Goal: Task Accomplishment & Management: Manage account settings

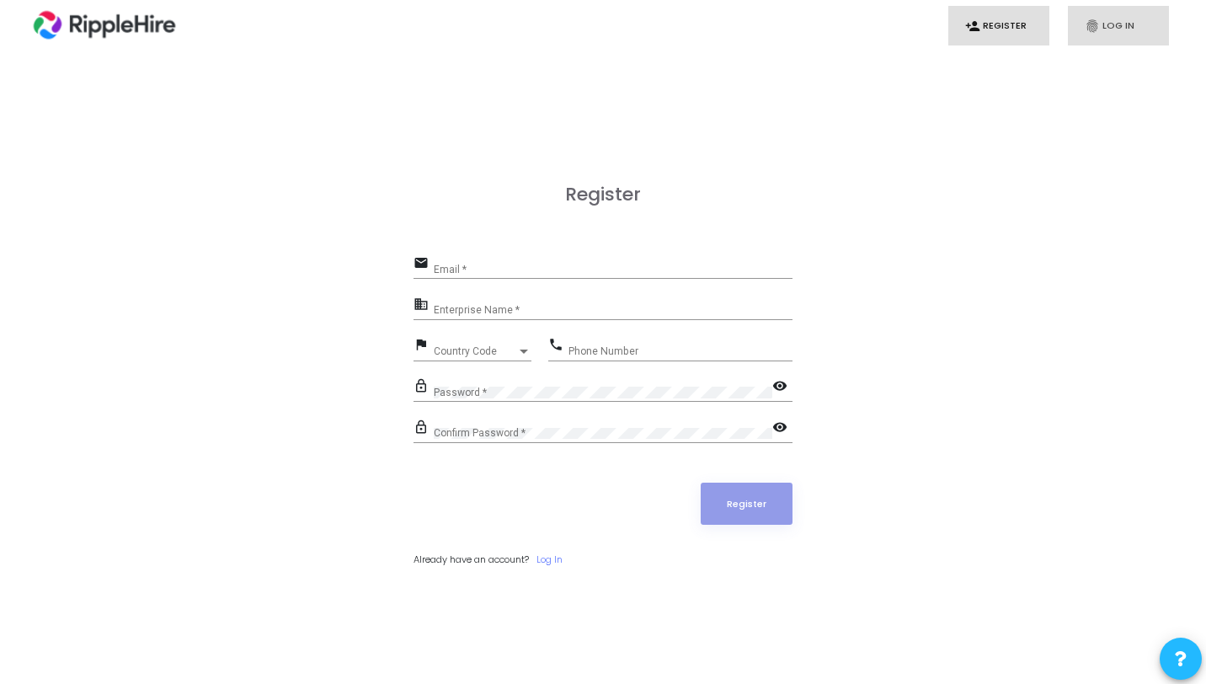
click at [1122, 24] on link "fingerprint Log In" at bounding box center [1118, 26] width 101 height 40
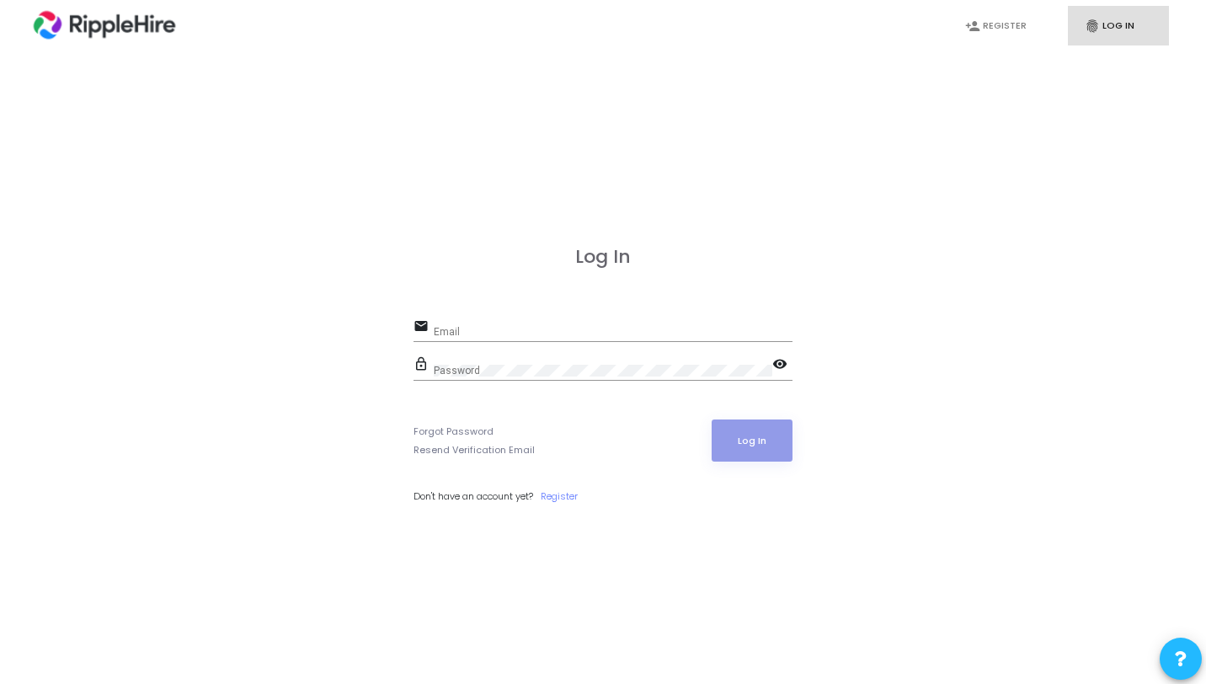
click at [642, 326] on input "Email" at bounding box center [613, 332] width 359 height 12
paste input "[EMAIL_ADDRESS][DOMAIN_NAME]"
type input "[EMAIL_ADDRESS][DOMAIN_NAME]"
click at [477, 380] on div "lock_outline Password visibility" at bounding box center [602, 372] width 379 height 39
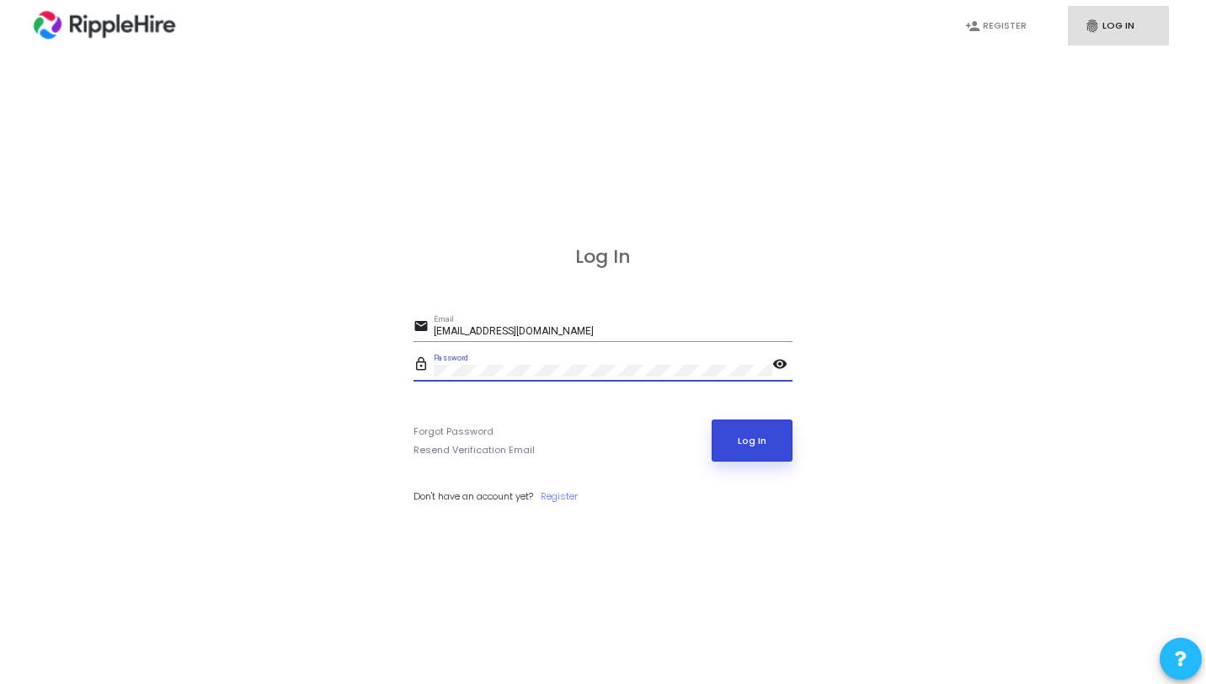
click at [776, 437] on button "Log In" at bounding box center [753, 440] width 82 height 42
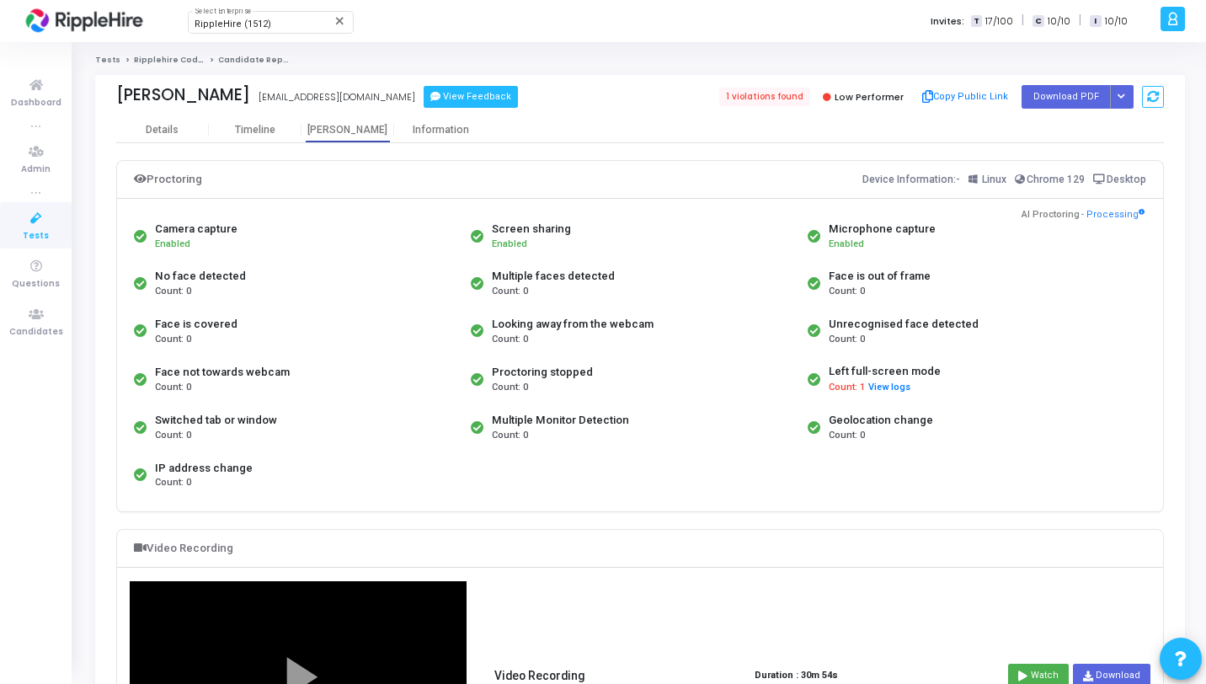
click at [424, 88] on button "View Feedback" at bounding box center [471, 97] width 94 height 22
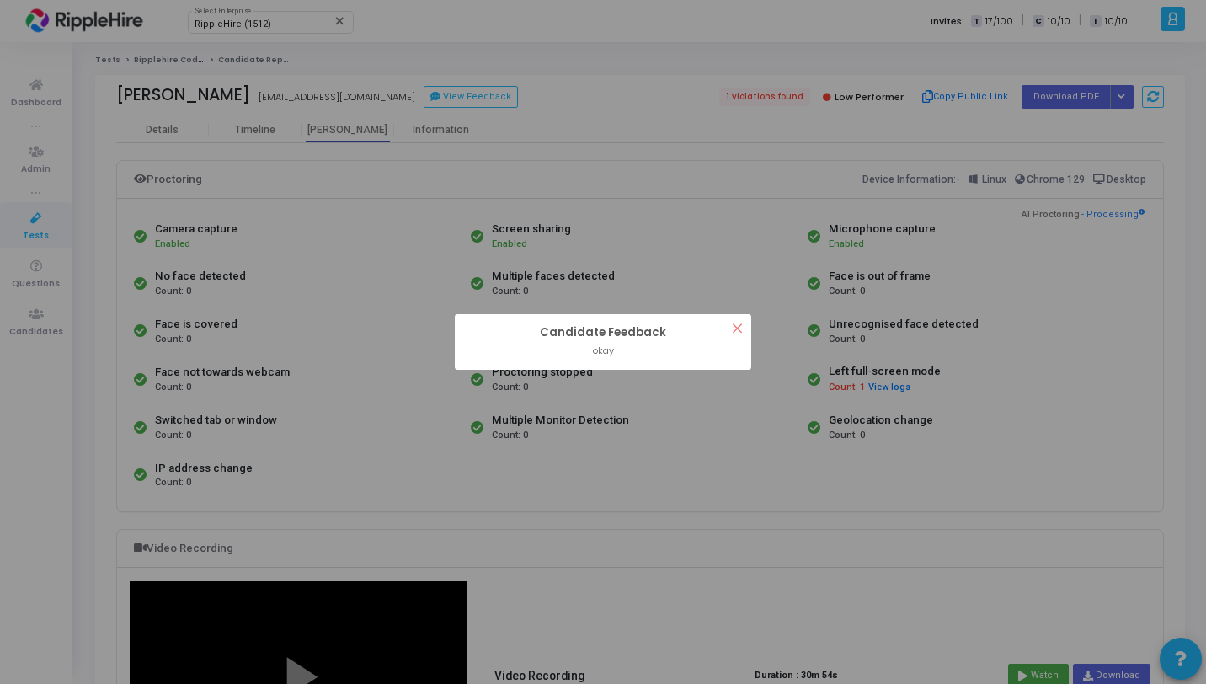
click at [640, 218] on div "? ! i Candidate Feedback × okay OK Cancel" at bounding box center [603, 342] width 1206 height 684
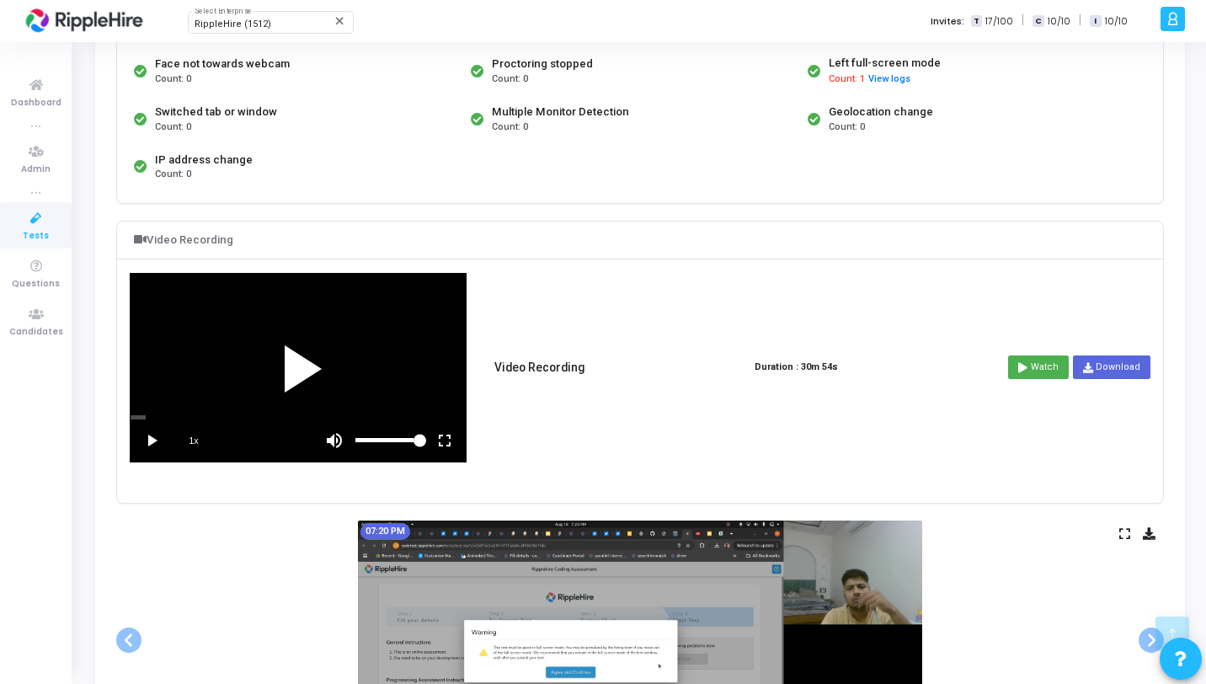
scroll to position [631, 0]
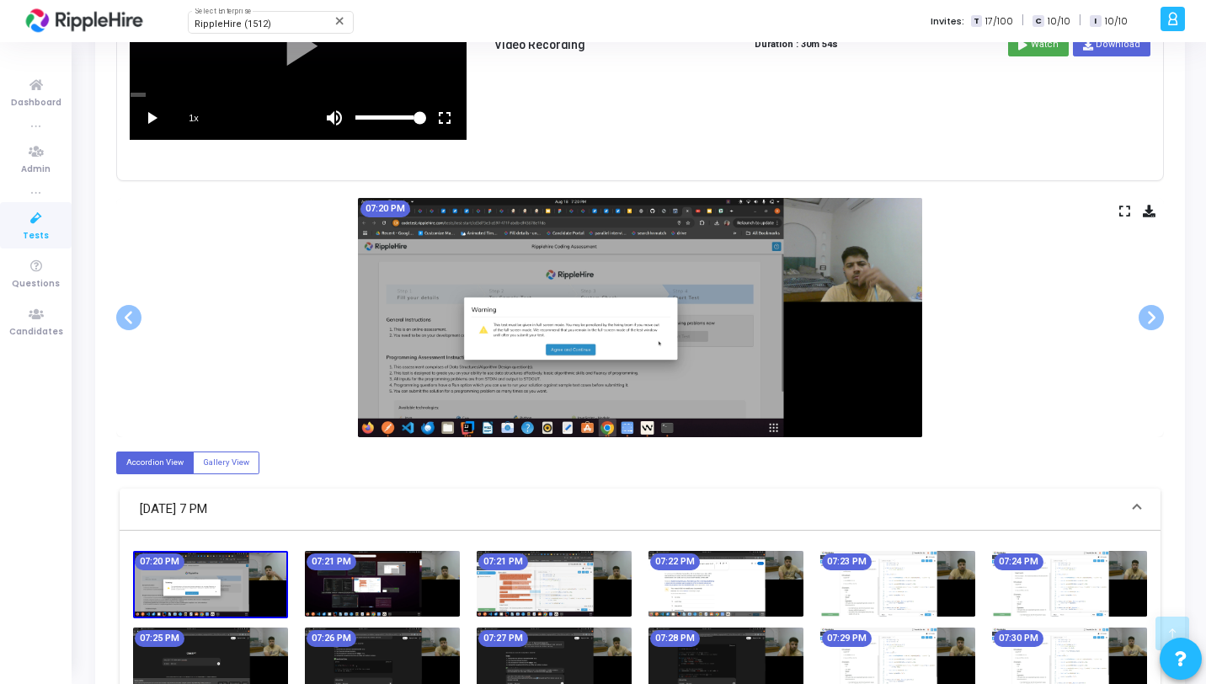
click at [1122, 212] on icon at bounding box center [1124, 210] width 11 height 9
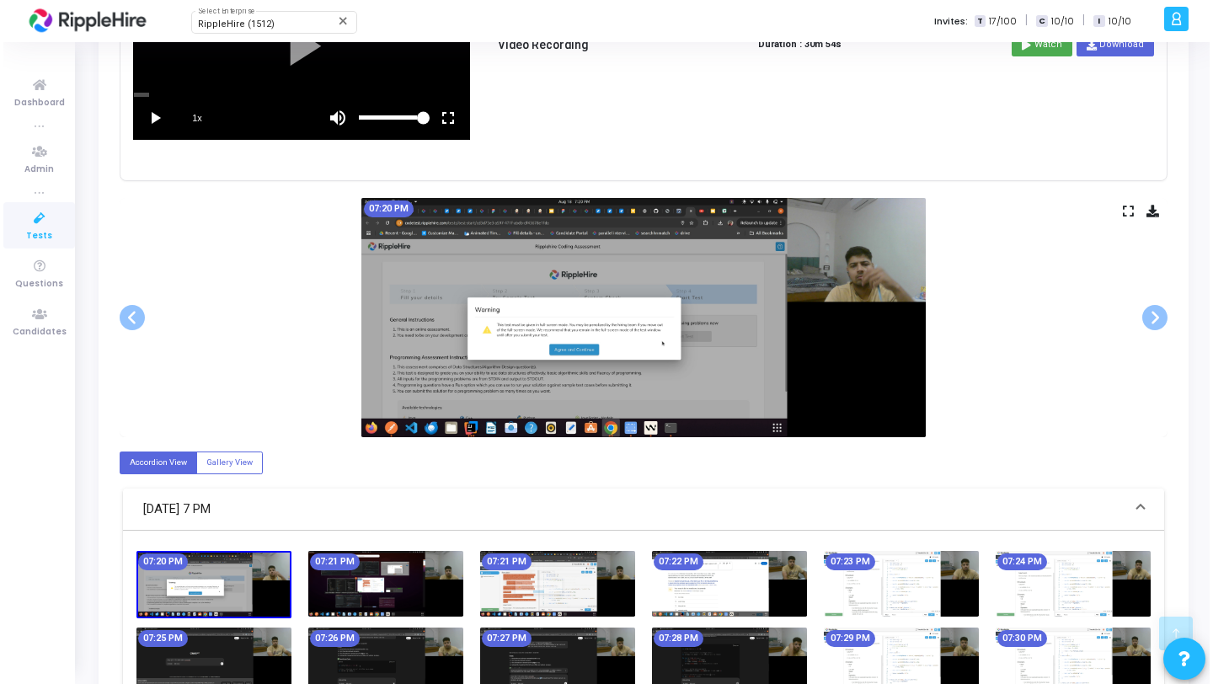
scroll to position [0, 0]
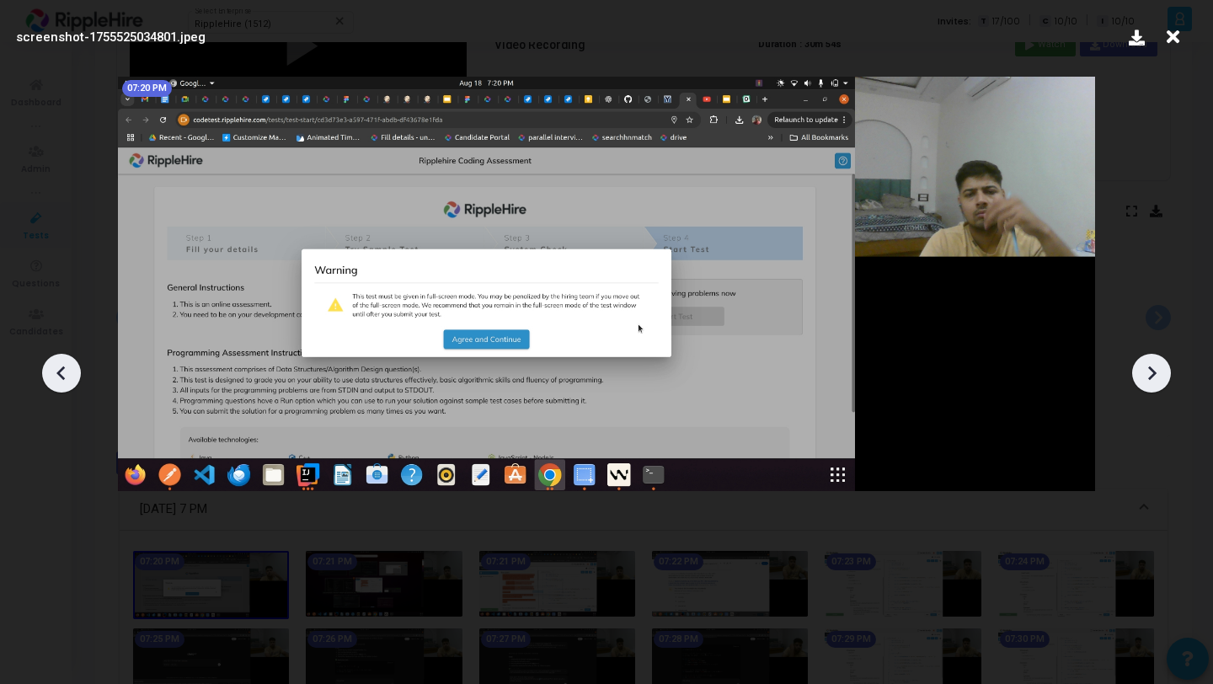
click at [1155, 374] on icon at bounding box center [1150, 372] width 25 height 25
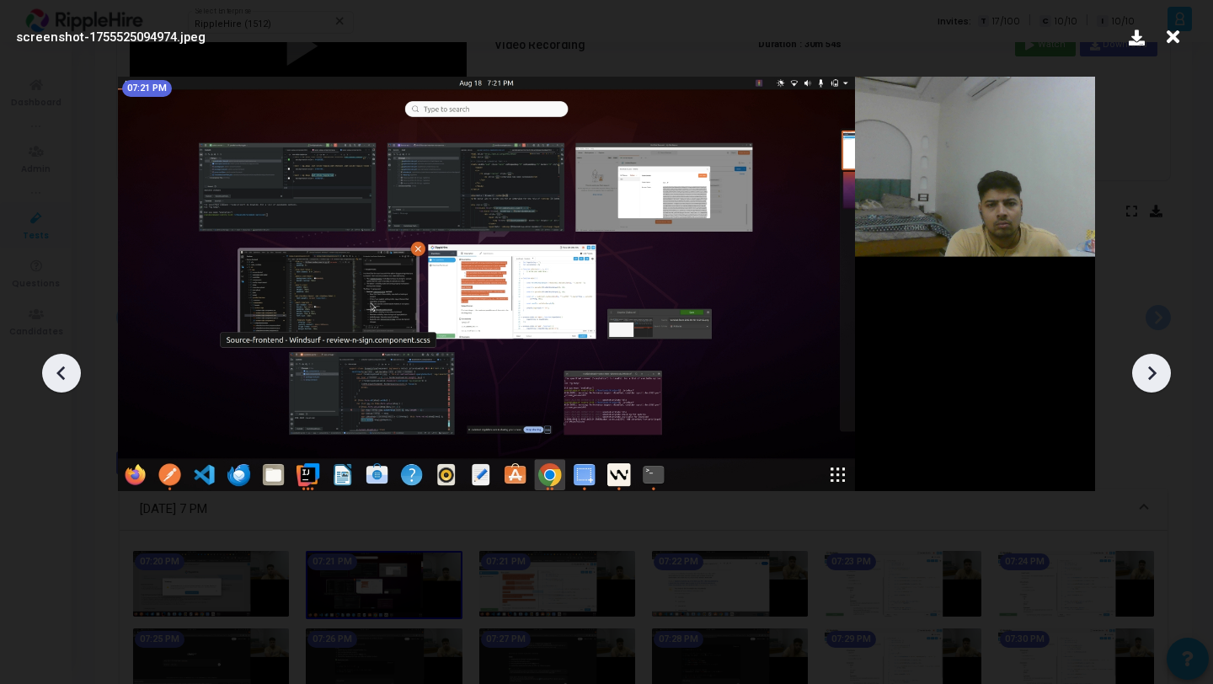
click at [1153, 381] on icon at bounding box center [1150, 372] width 25 height 25
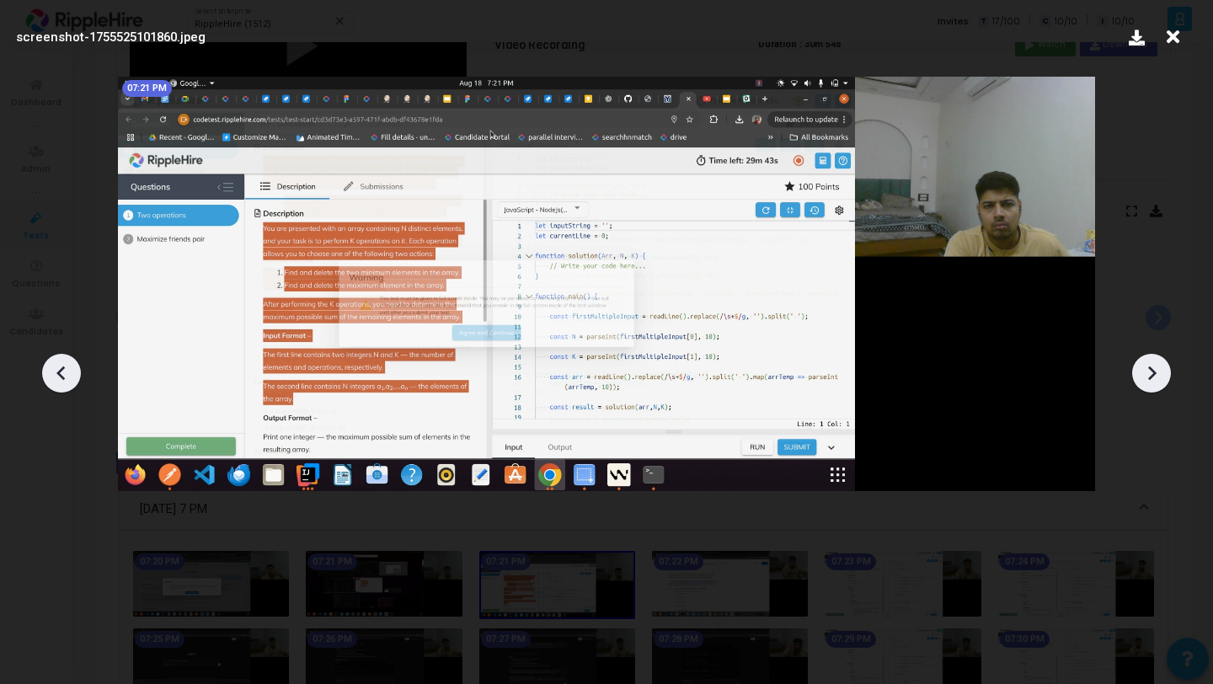
click at [1154, 381] on icon at bounding box center [1150, 372] width 25 height 25
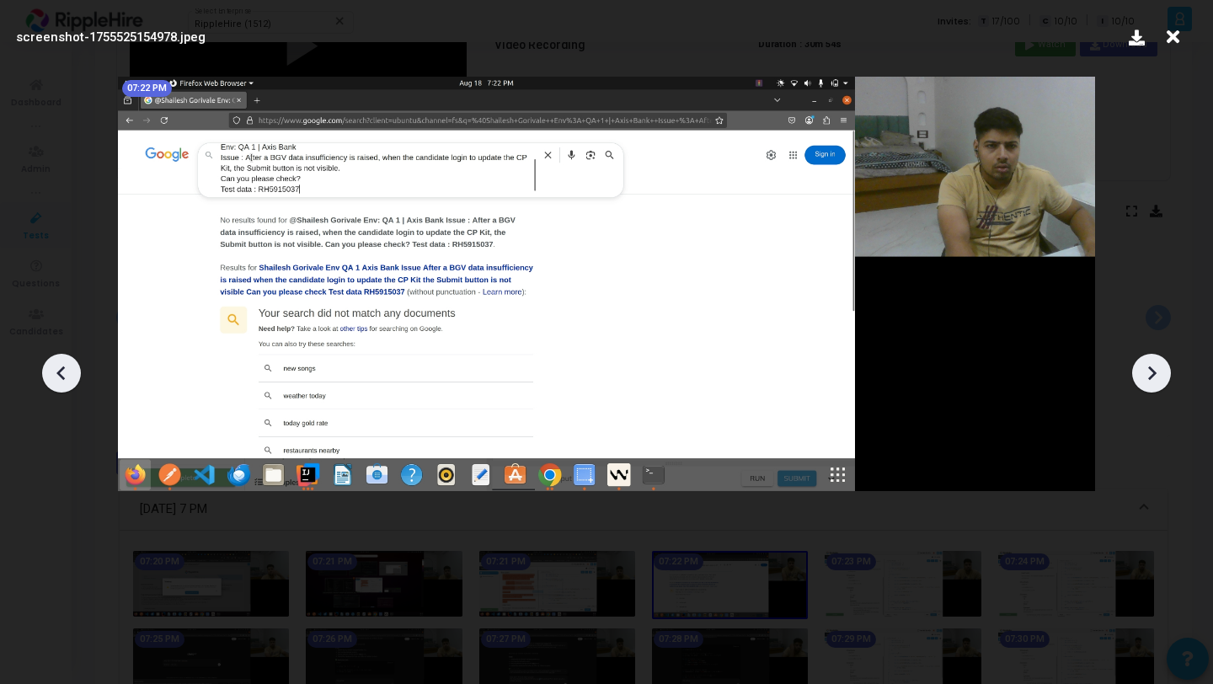
click at [63, 365] on icon at bounding box center [61, 372] width 25 height 25
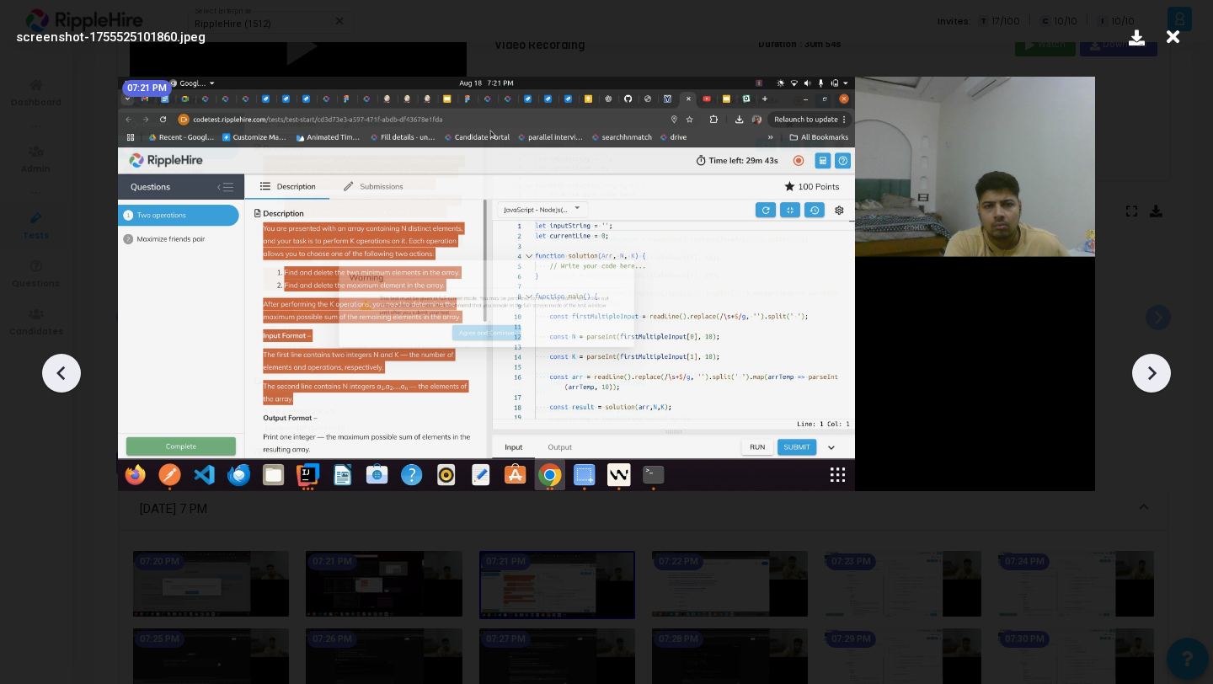
click at [1143, 367] on icon at bounding box center [1150, 372] width 25 height 25
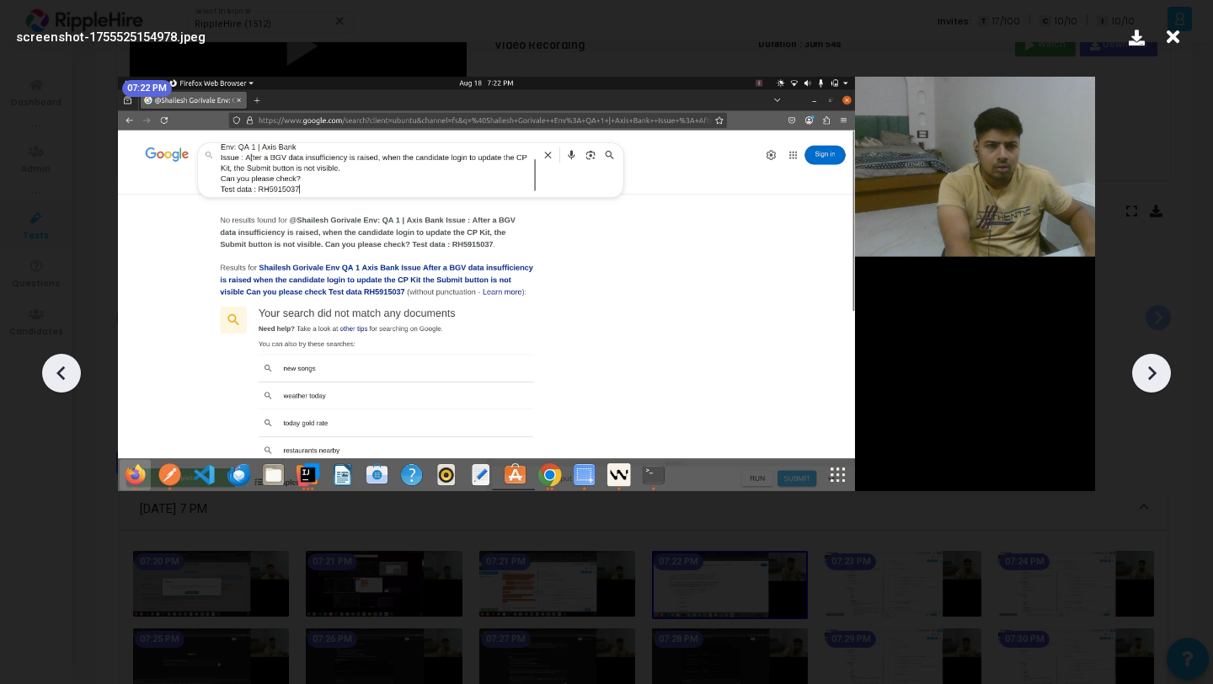
click at [66, 369] on icon at bounding box center [61, 372] width 25 height 25
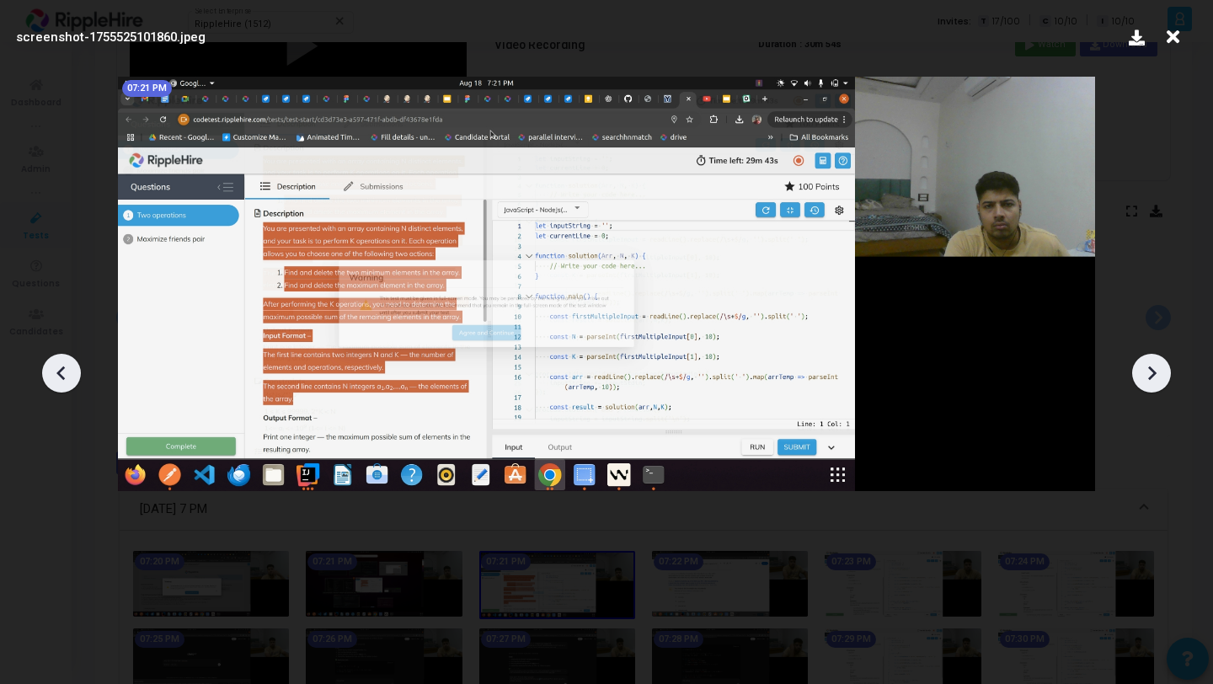
click at [1099, 329] on div "07:21 PM" at bounding box center [606, 283] width 1005 height 442
click at [1130, 355] on div at bounding box center [606, 367] width 1213 height 633
click at [1143, 368] on icon at bounding box center [1150, 372] width 25 height 25
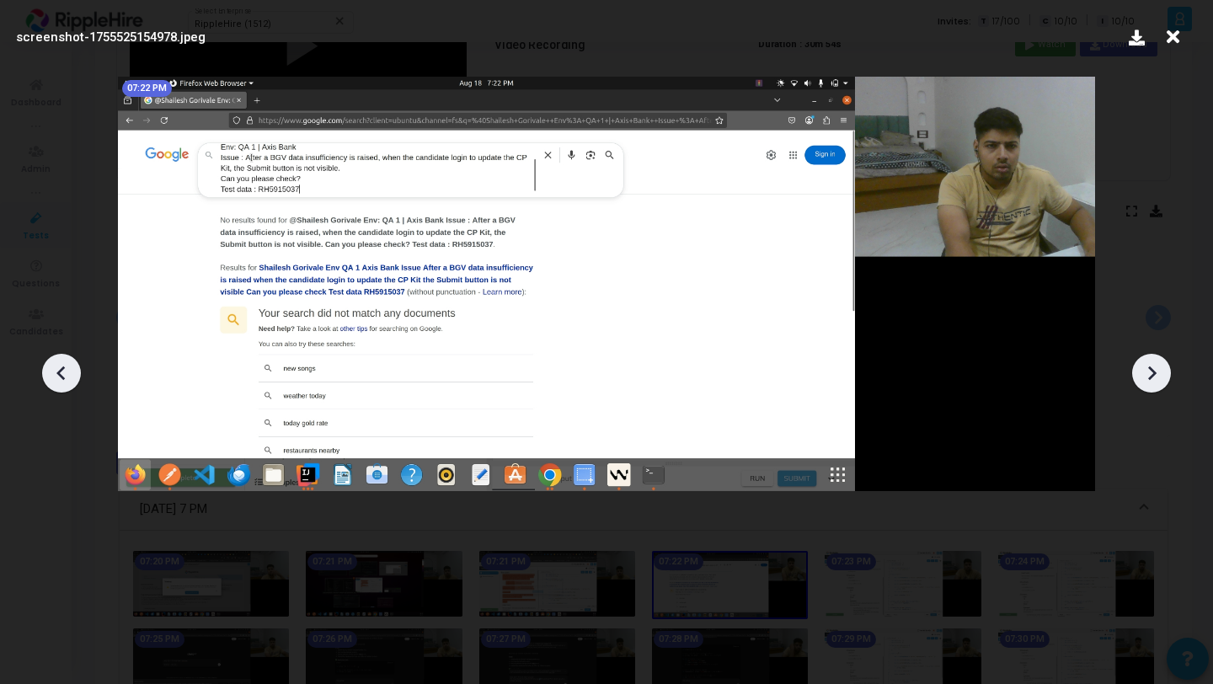
click at [1143, 367] on icon at bounding box center [1150, 372] width 25 height 25
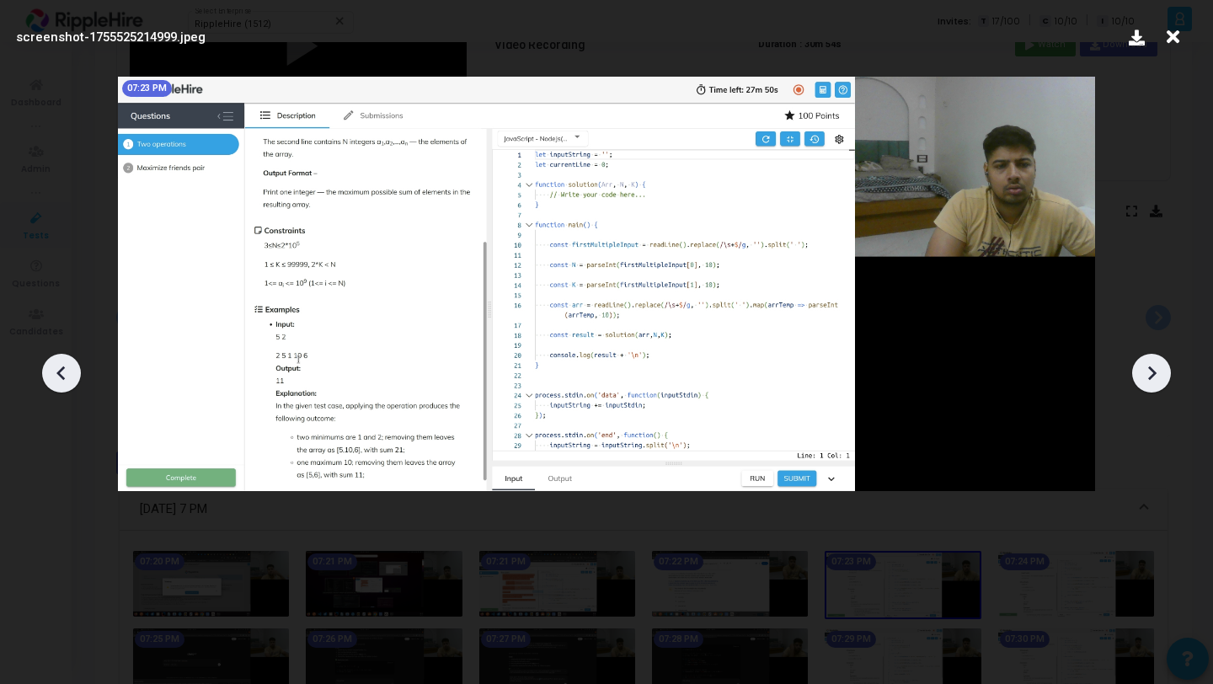
click at [1158, 370] on icon at bounding box center [1150, 372] width 25 height 25
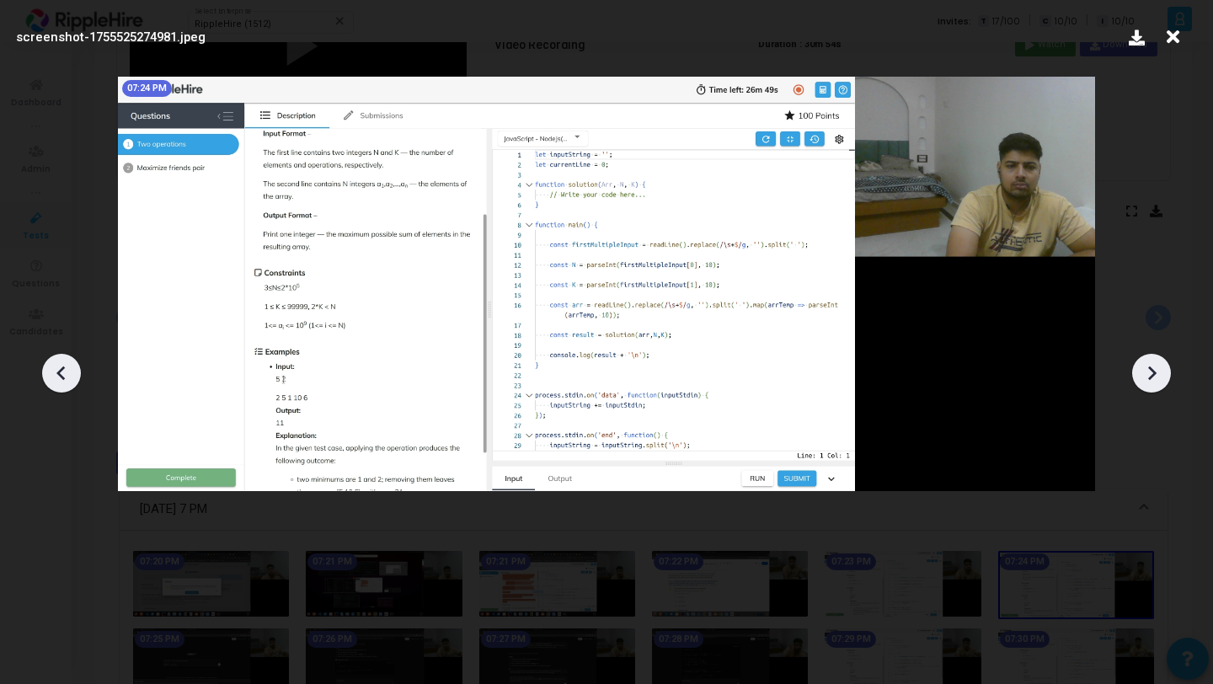
click at [1158, 370] on icon at bounding box center [1150, 372] width 25 height 25
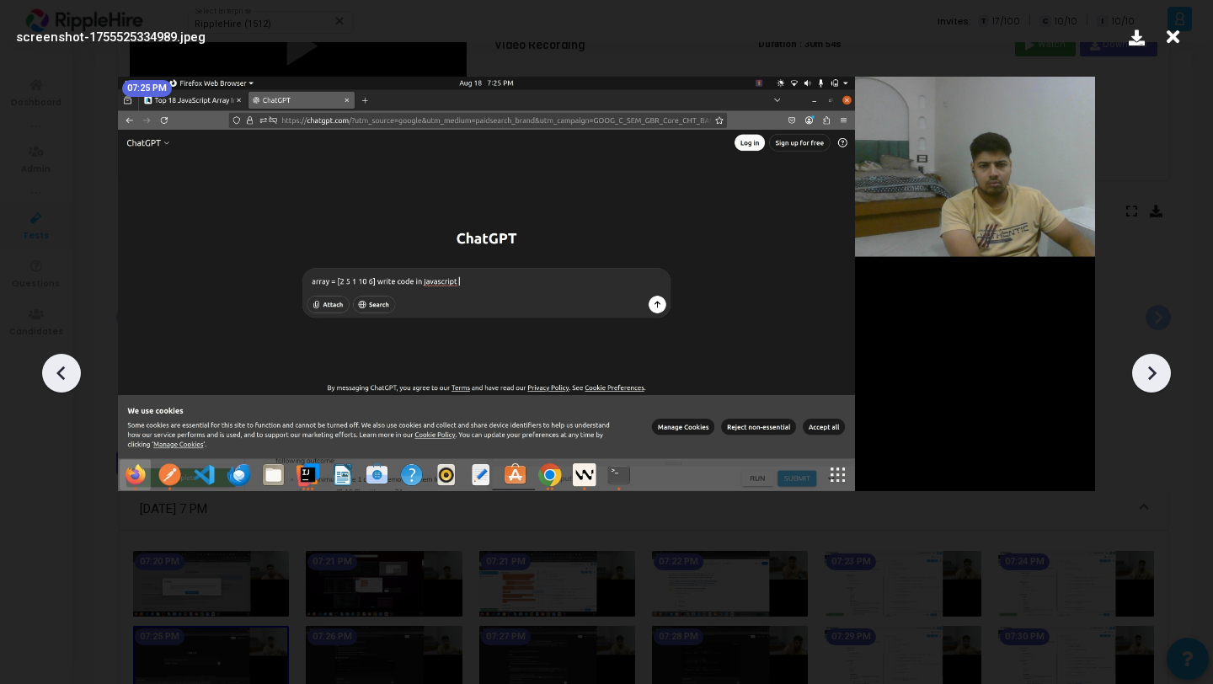
click at [1156, 370] on icon at bounding box center [1150, 372] width 25 height 25
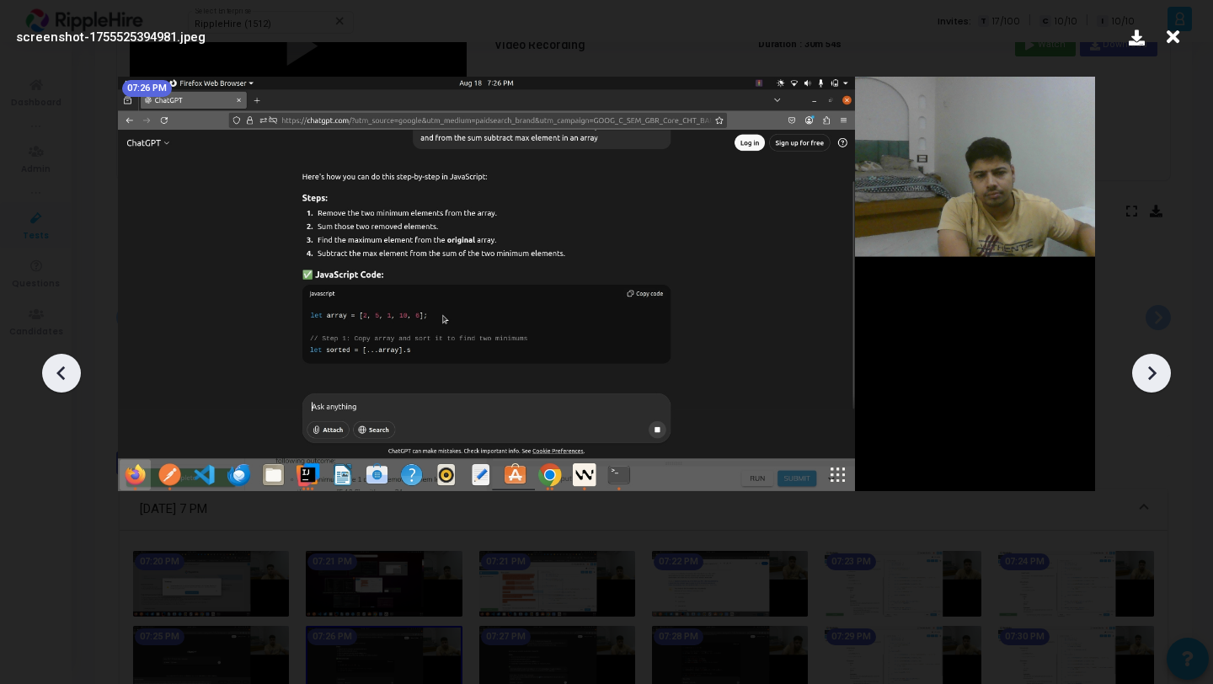
click at [1144, 368] on icon at bounding box center [1150, 372] width 25 height 25
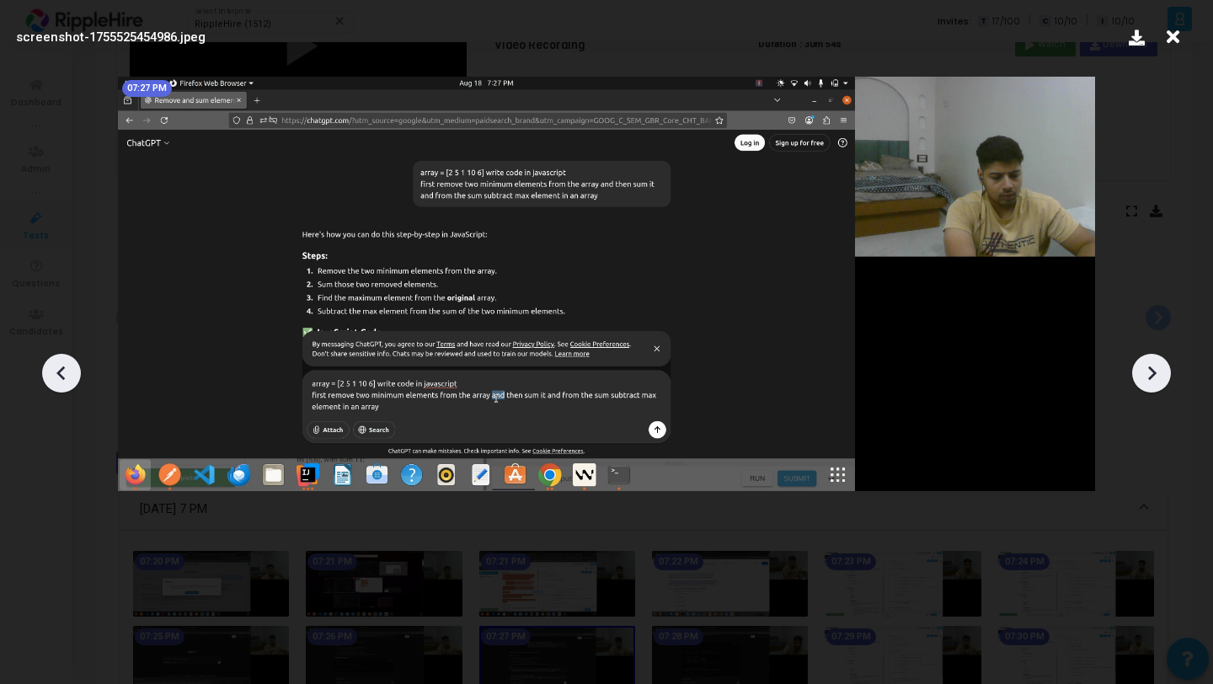
click at [1144, 368] on icon at bounding box center [1150, 372] width 25 height 25
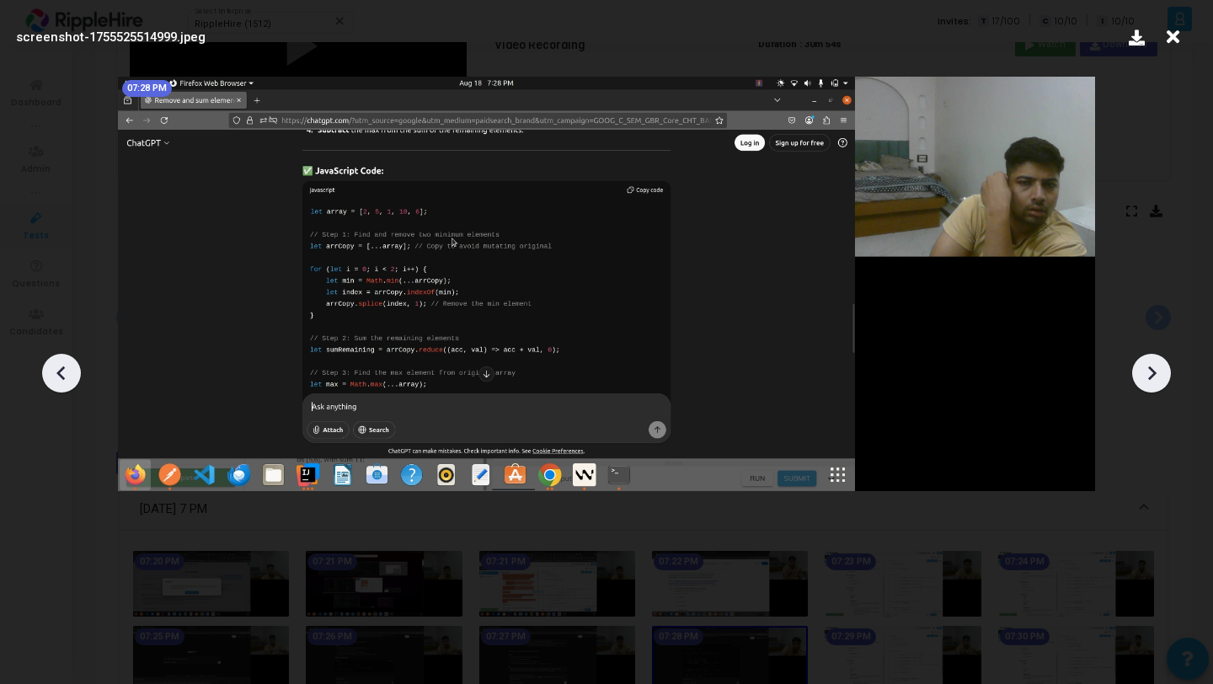
click at [1144, 368] on icon at bounding box center [1150, 372] width 25 height 25
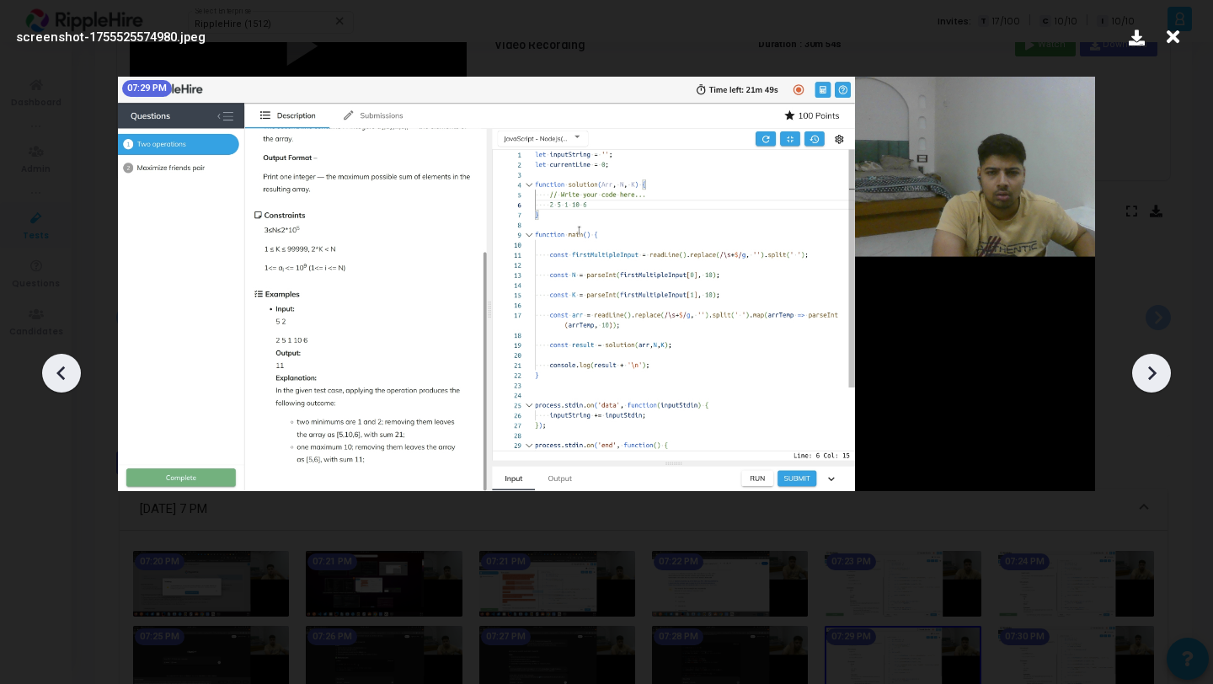
click at [1144, 368] on icon at bounding box center [1150, 372] width 25 height 25
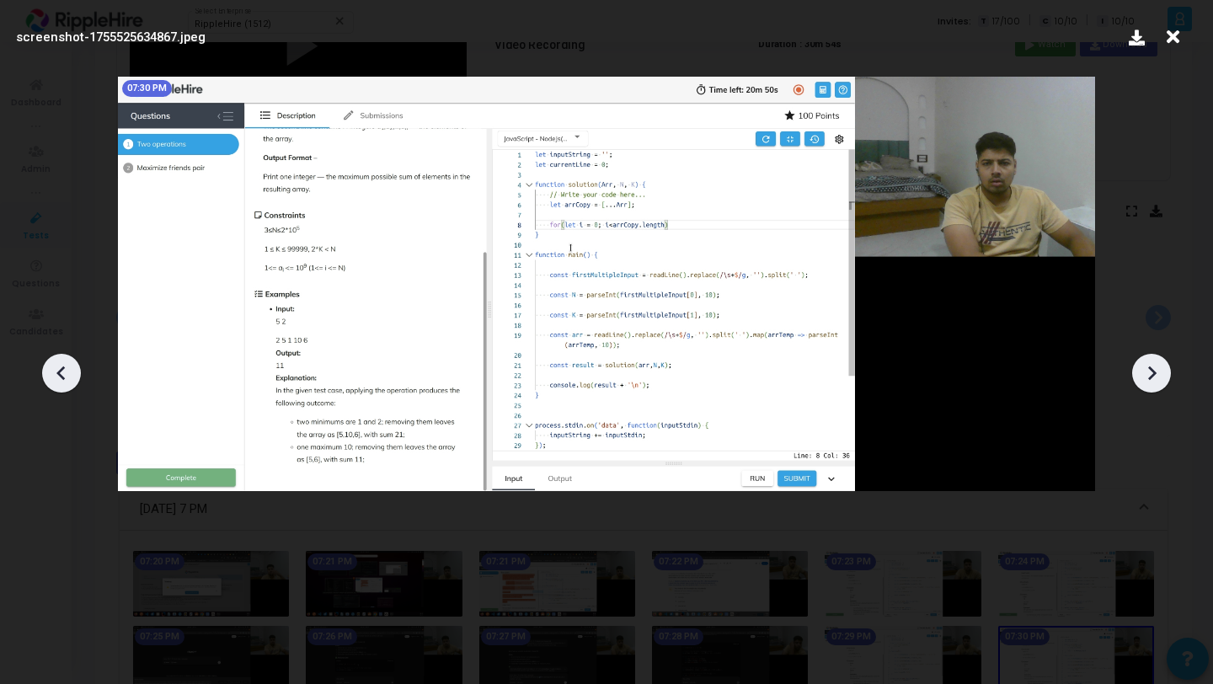
click at [1144, 368] on icon at bounding box center [1150, 372] width 25 height 25
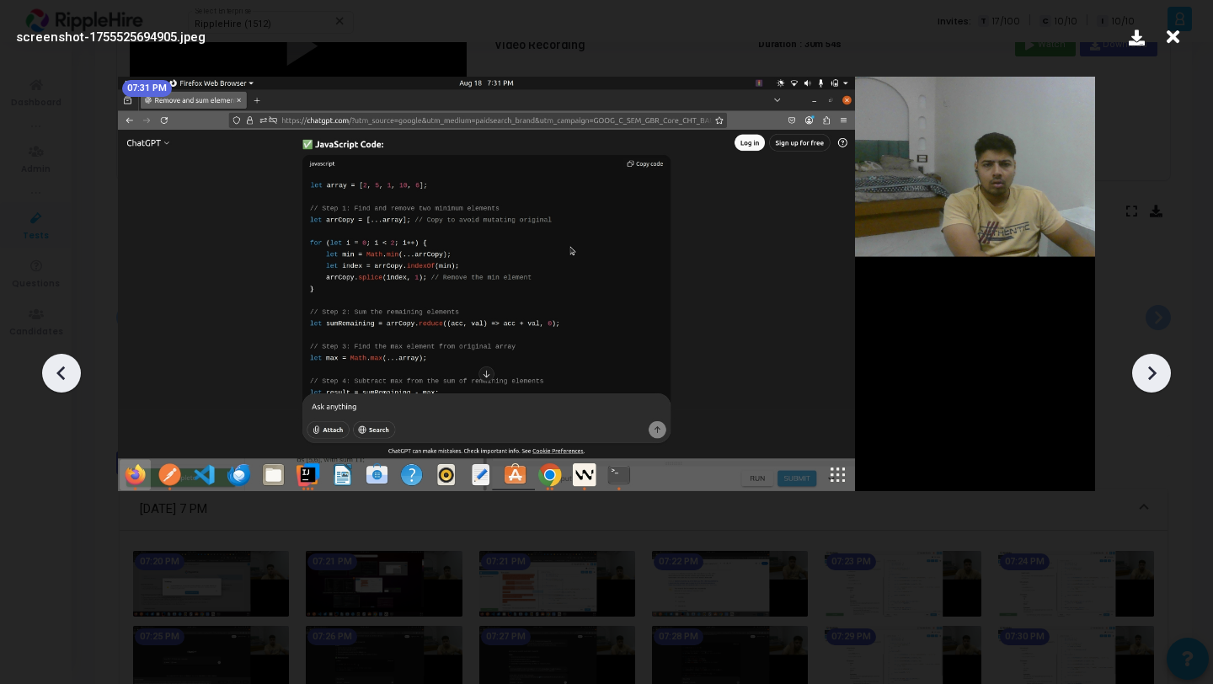
click at [1144, 368] on icon at bounding box center [1150, 372] width 25 height 25
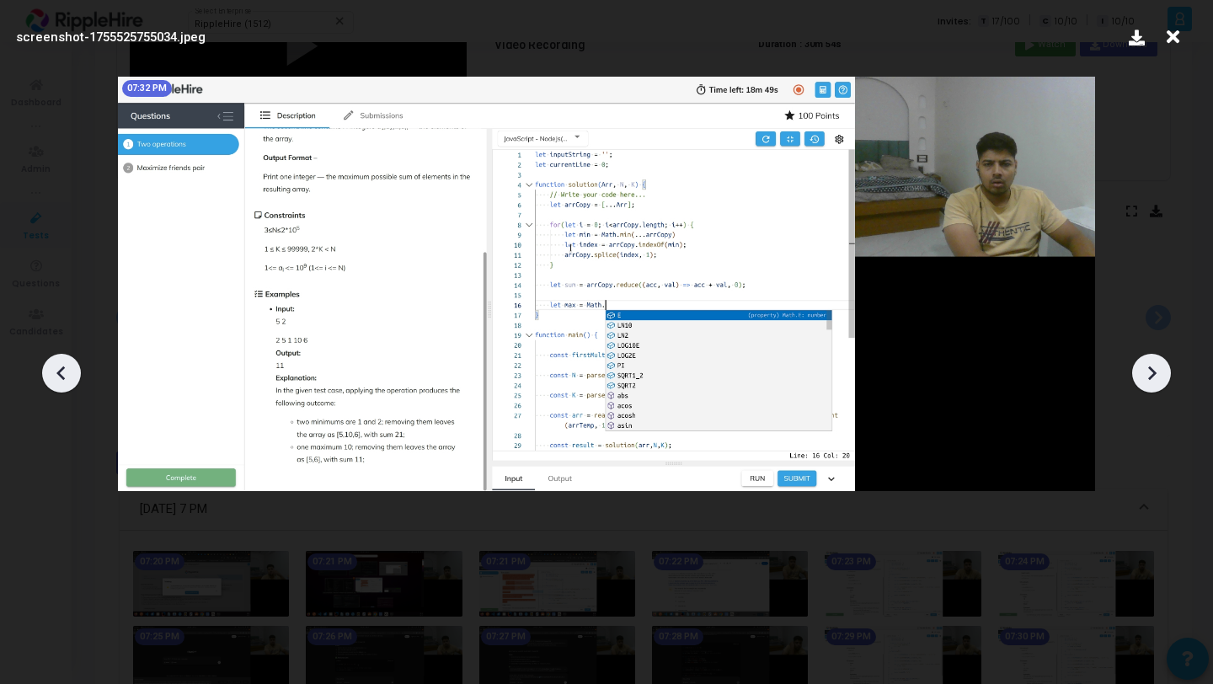
click at [1144, 368] on icon at bounding box center [1150, 372] width 25 height 25
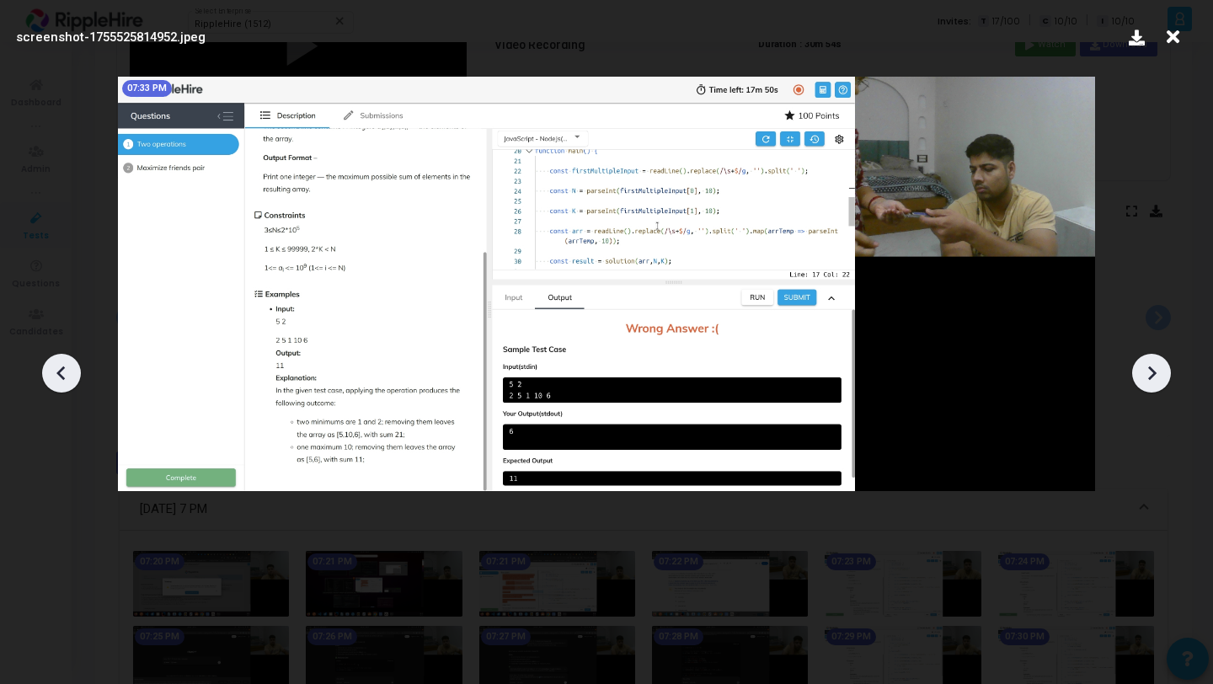
click at [1144, 368] on icon at bounding box center [1150, 372] width 25 height 25
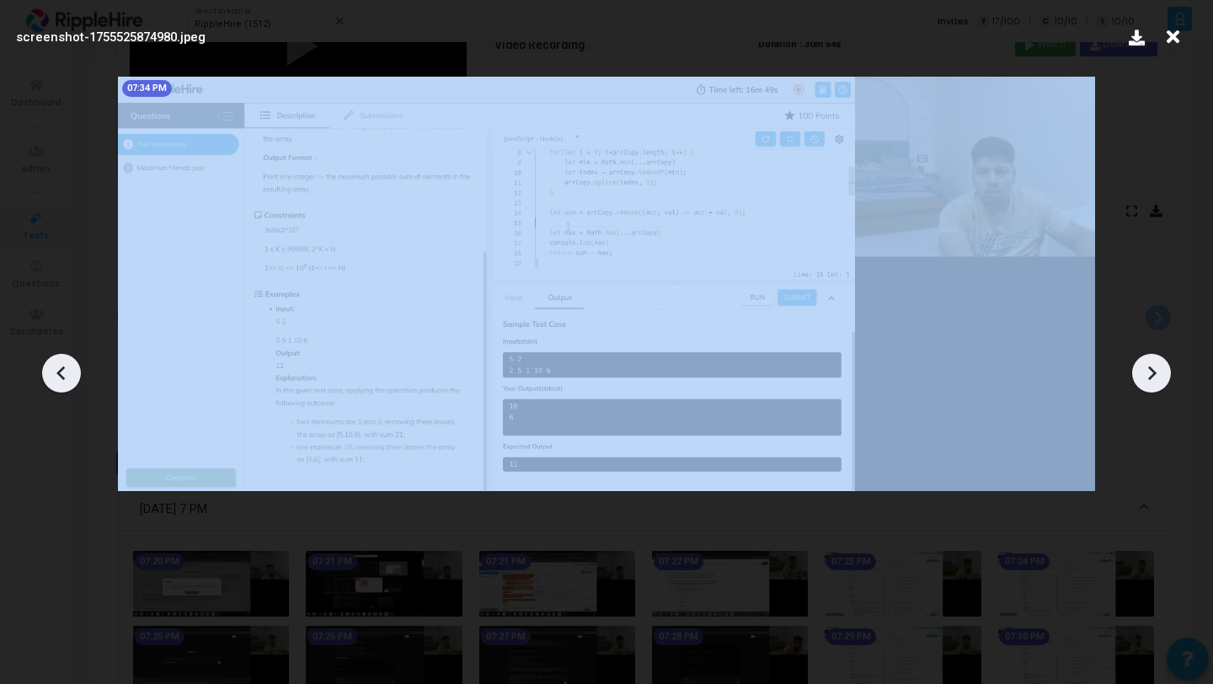
click at [1144, 368] on icon at bounding box center [1150, 372] width 25 height 25
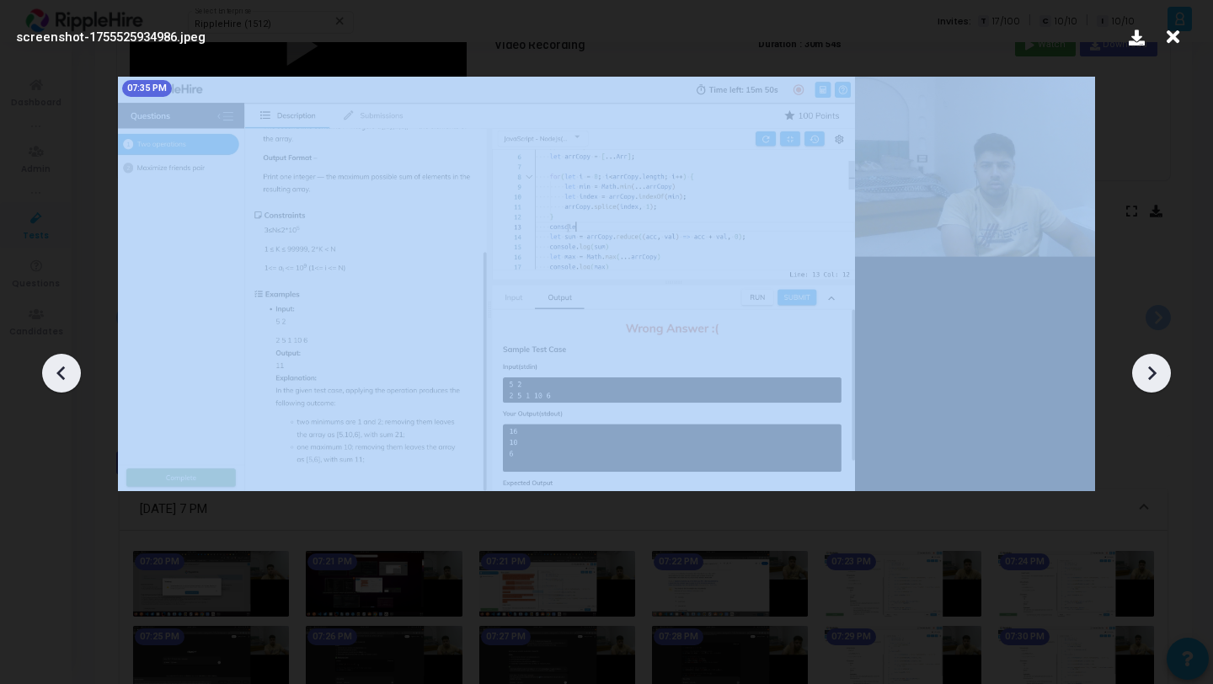
click at [1144, 368] on icon at bounding box center [1150, 372] width 25 height 25
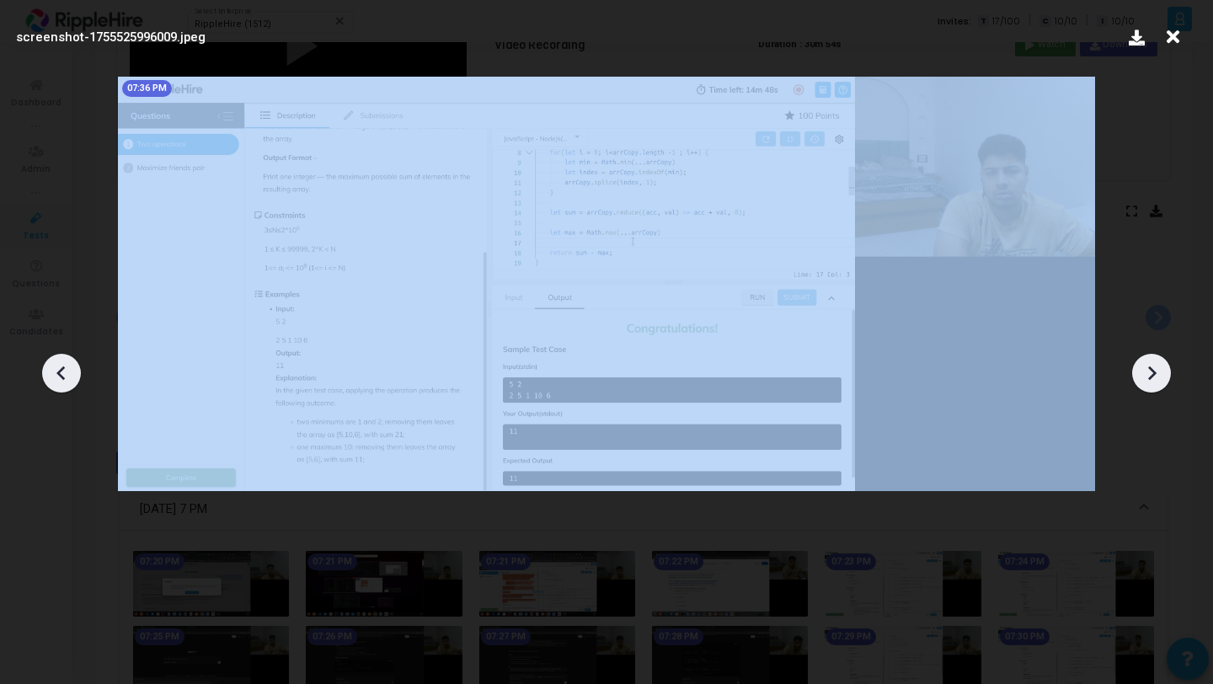
click at [1144, 368] on icon at bounding box center [1150, 372] width 25 height 25
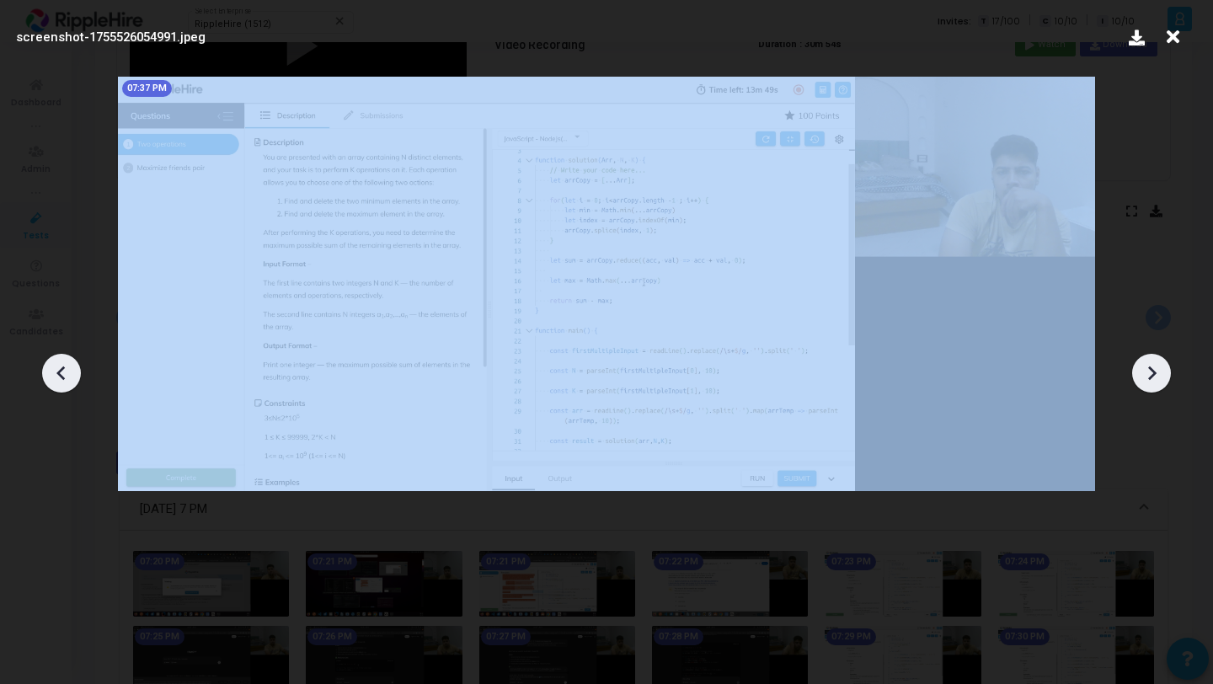
click at [1144, 368] on icon at bounding box center [1150, 372] width 25 height 25
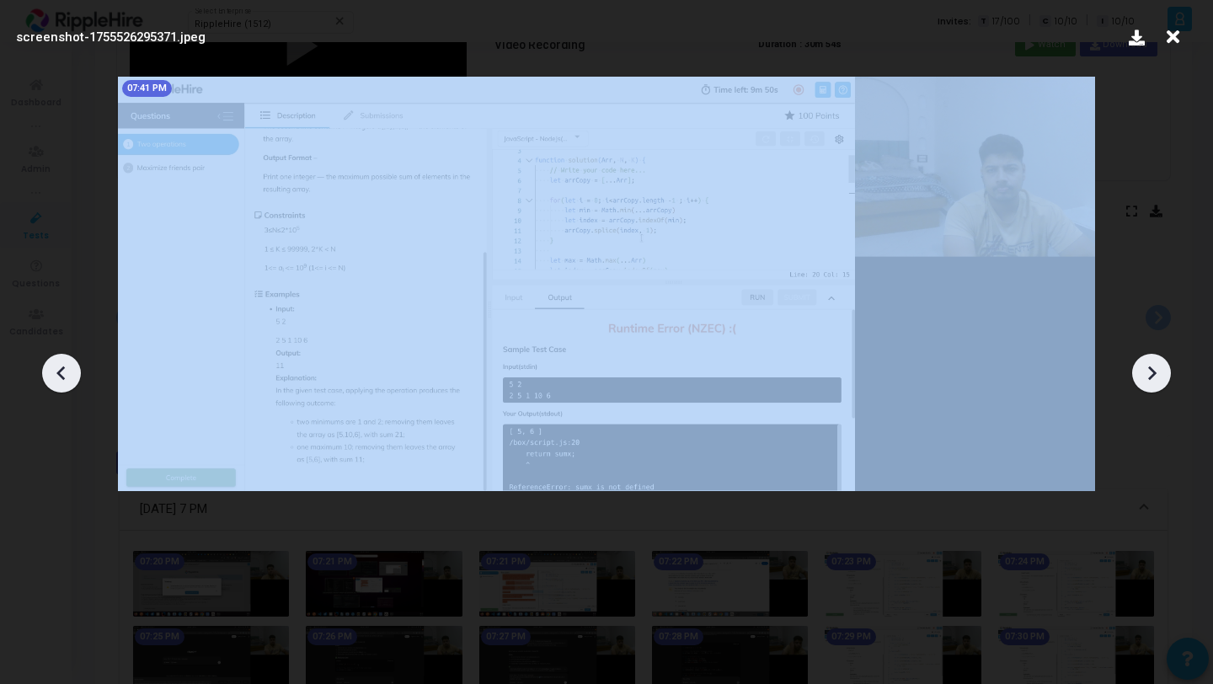
click at [1144, 368] on icon at bounding box center [1150, 372] width 25 height 25
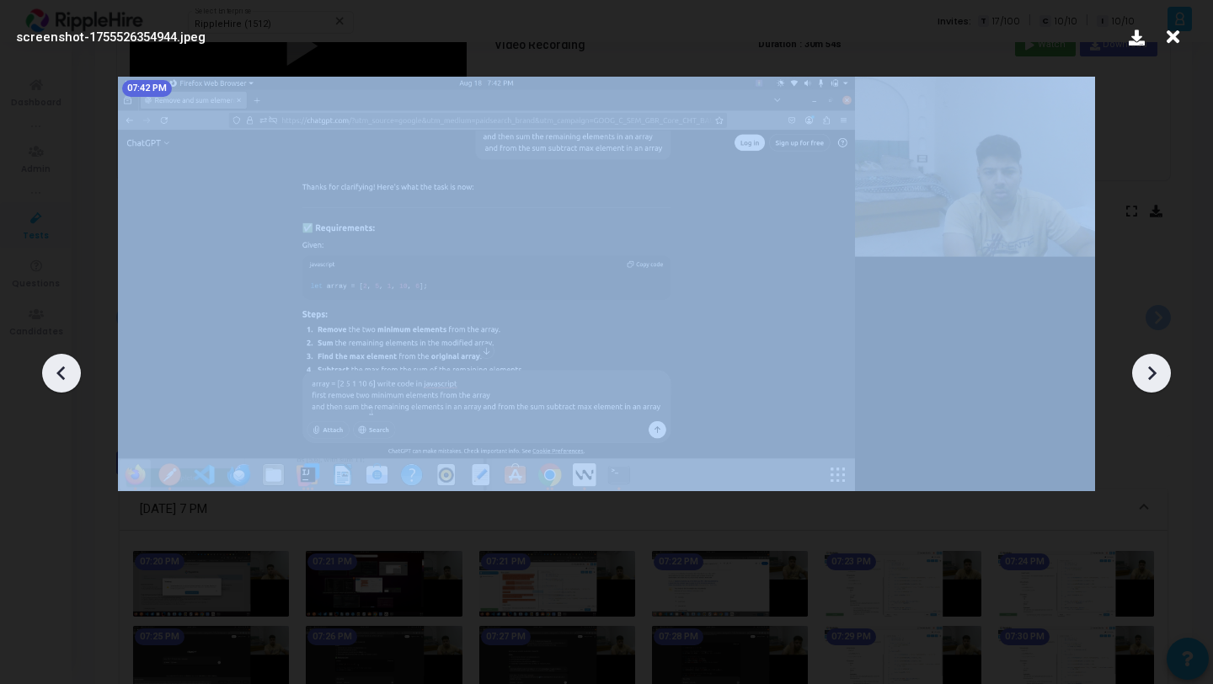
click at [1144, 368] on icon at bounding box center [1150, 372] width 25 height 25
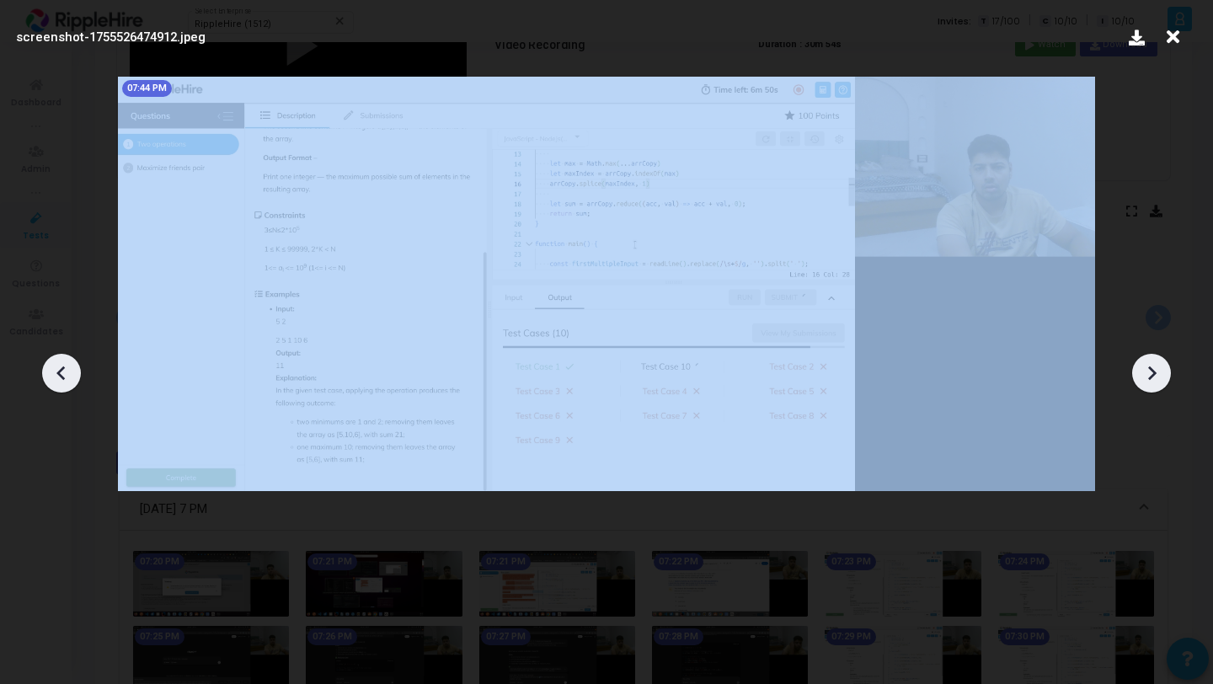
click at [1144, 368] on icon at bounding box center [1150, 372] width 25 height 25
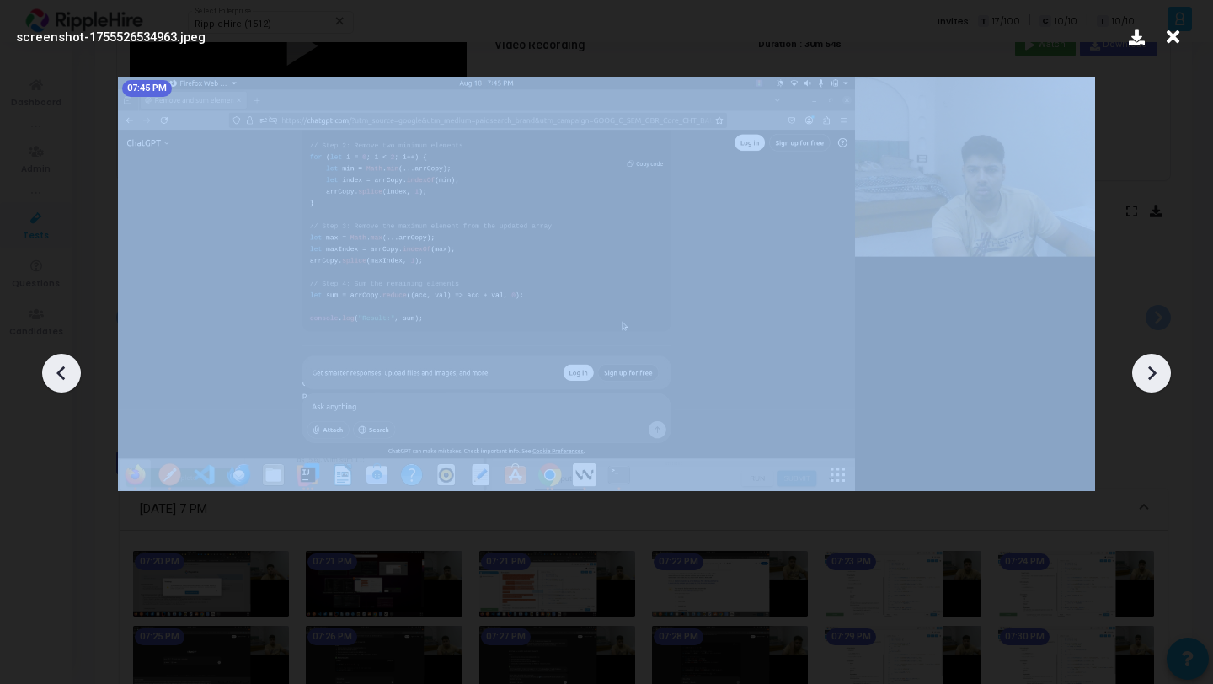
click at [1144, 368] on icon at bounding box center [1150, 372] width 25 height 25
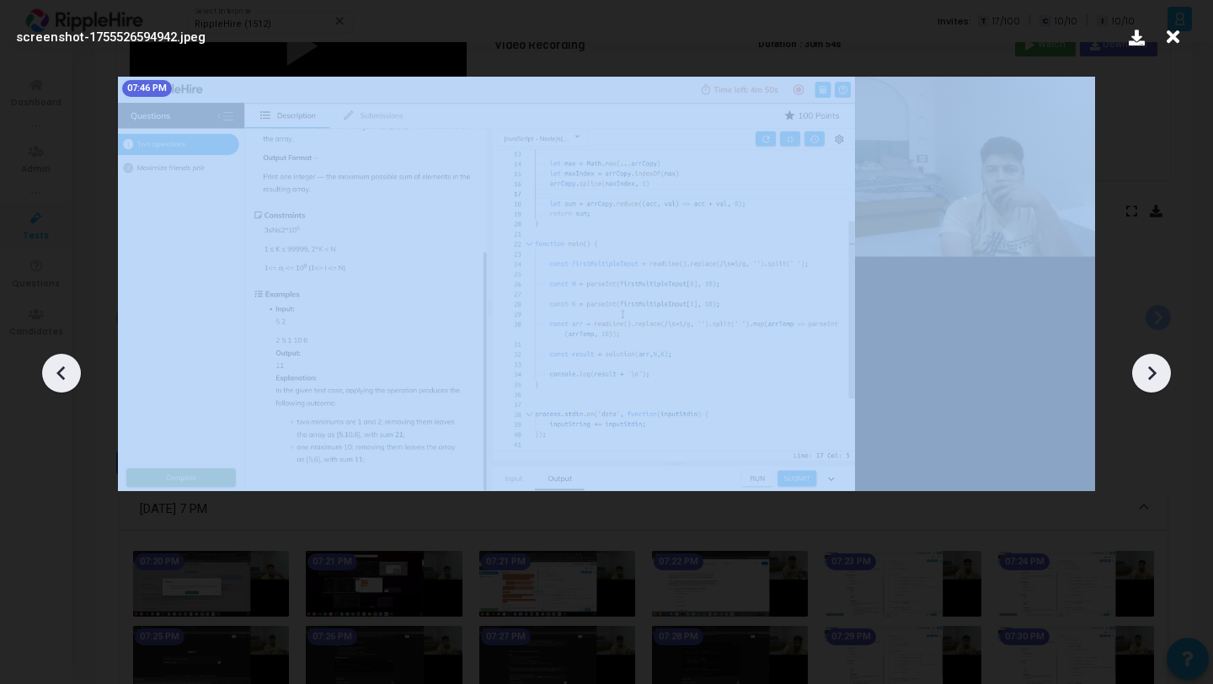
click at [1144, 368] on icon at bounding box center [1150, 372] width 25 height 25
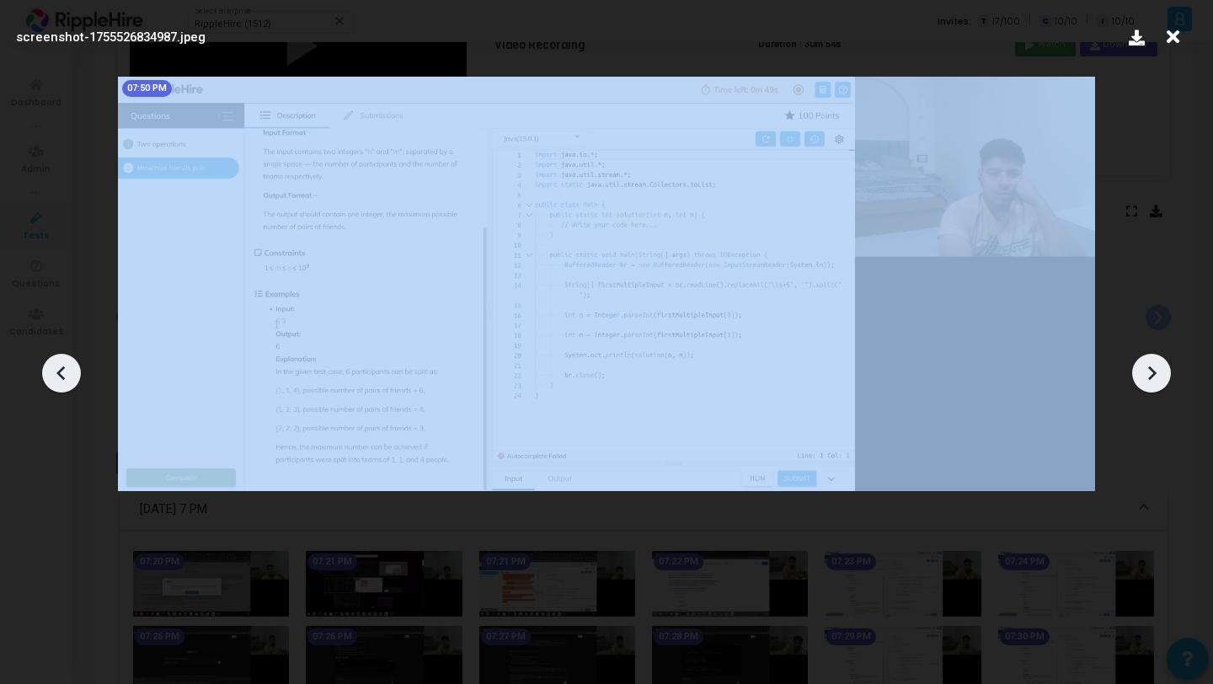
click at [1144, 368] on icon at bounding box center [1150, 372] width 25 height 25
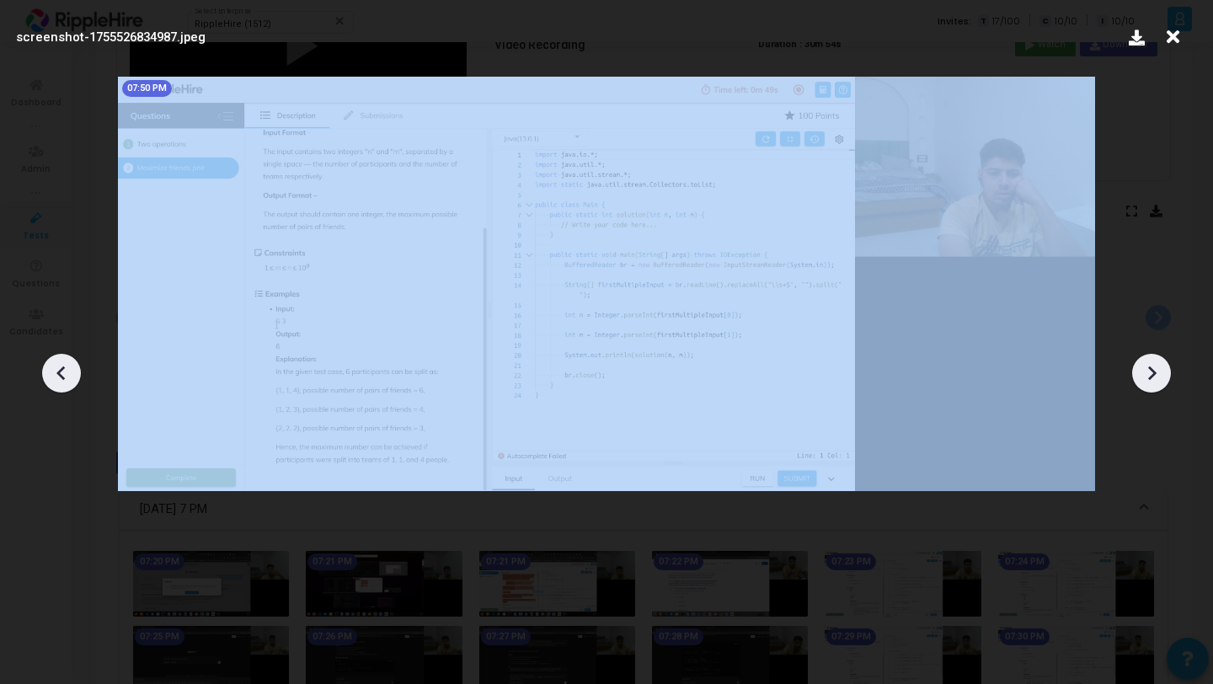
click at [1144, 368] on icon at bounding box center [1150, 372] width 25 height 25
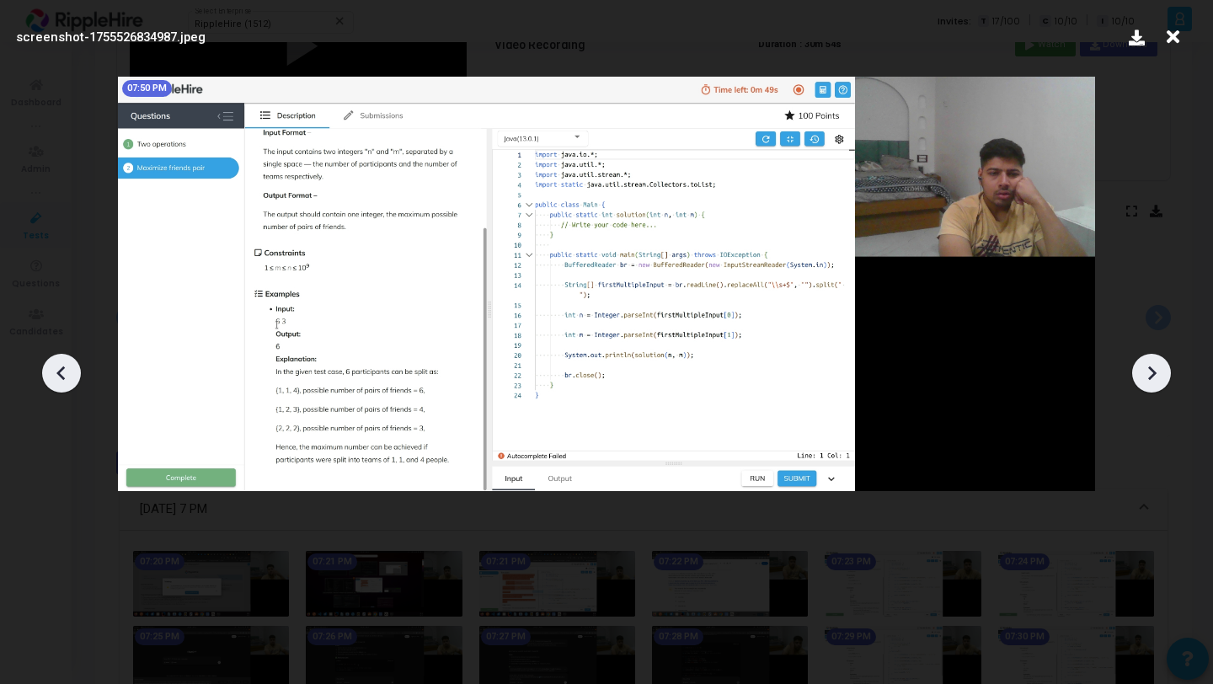
click at [1178, 40] on icon at bounding box center [1172, 37] width 26 height 32
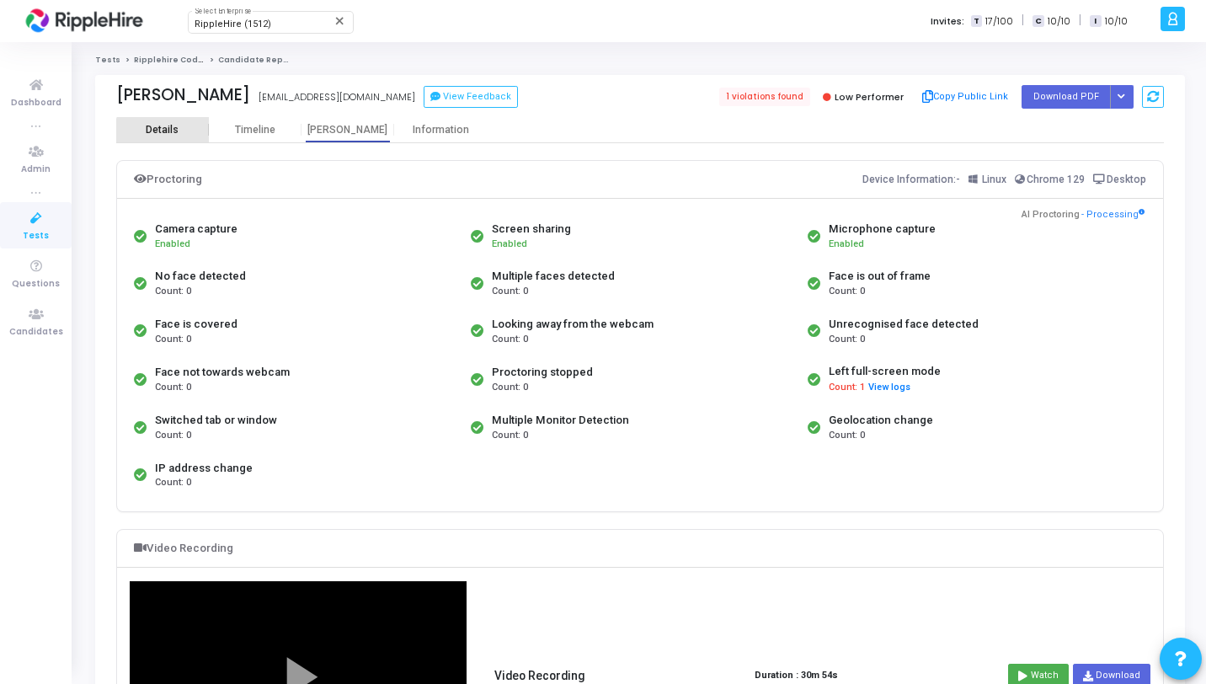
click at [190, 135] on div "Details" at bounding box center [162, 130] width 93 height 13
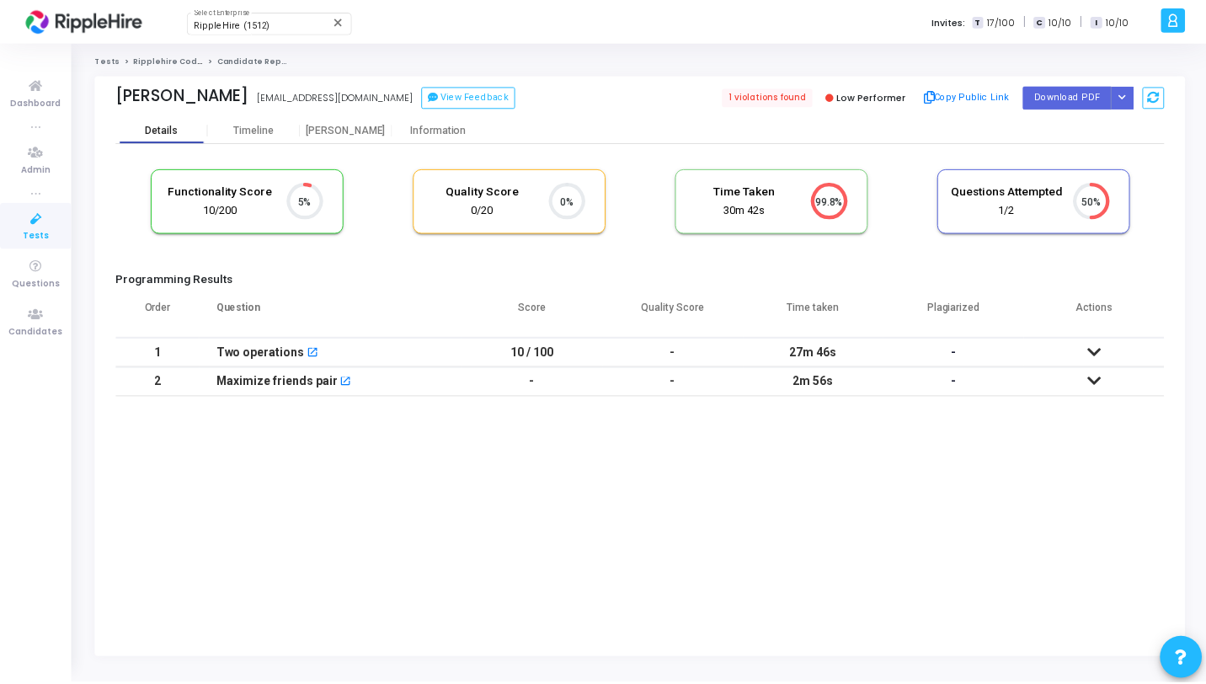
scroll to position [56, 185]
click at [179, 60] on link "Ripplehire Coding Assessment" at bounding box center [200, 60] width 132 height 10
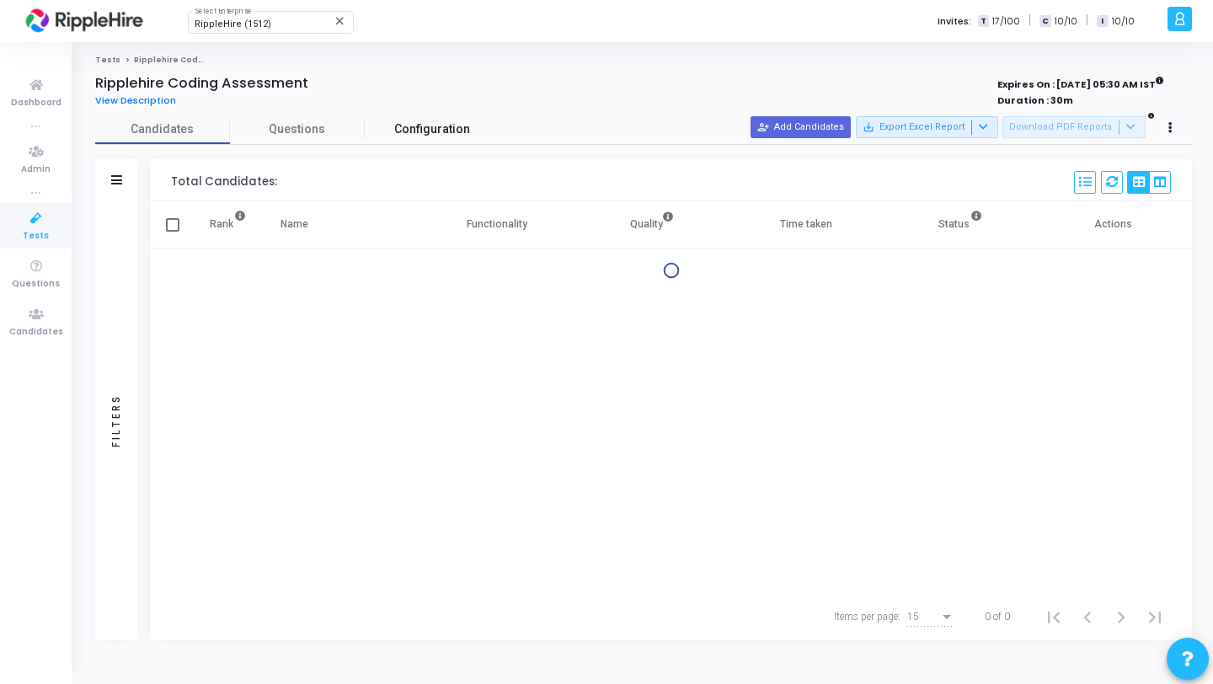
click at [418, 133] on span "Configuration" at bounding box center [432, 129] width 76 height 18
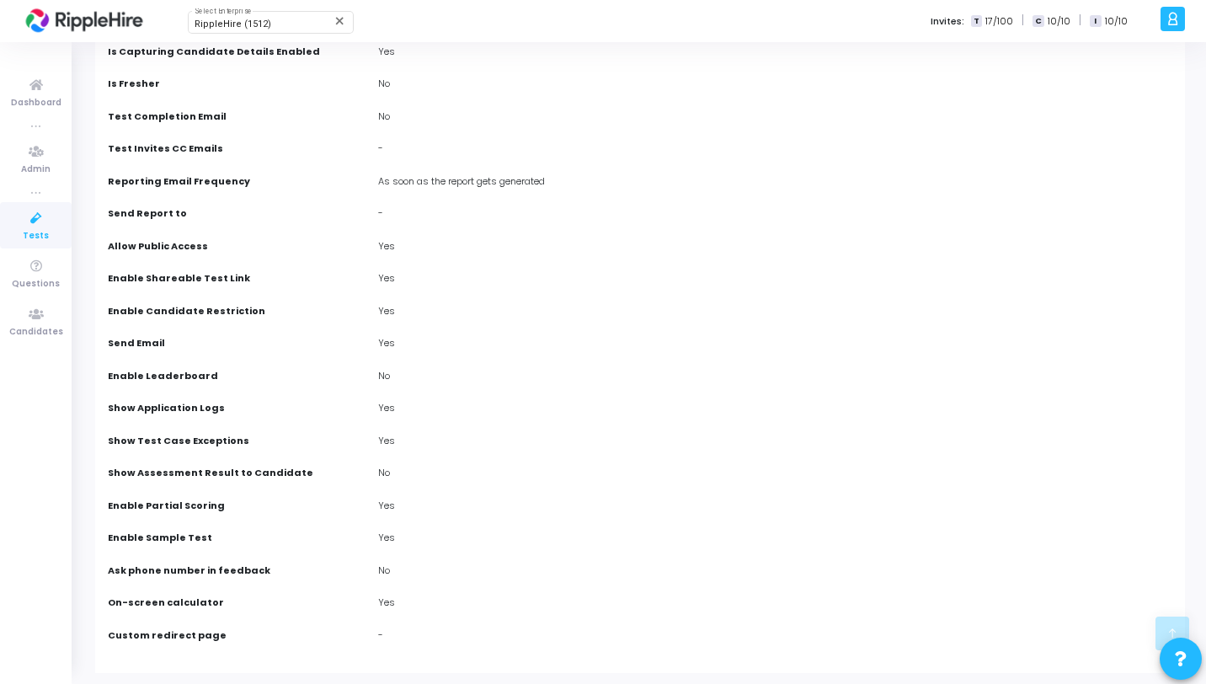
scroll to position [855, 0]
click at [35, 232] on span "Tests" at bounding box center [36, 236] width 26 height 14
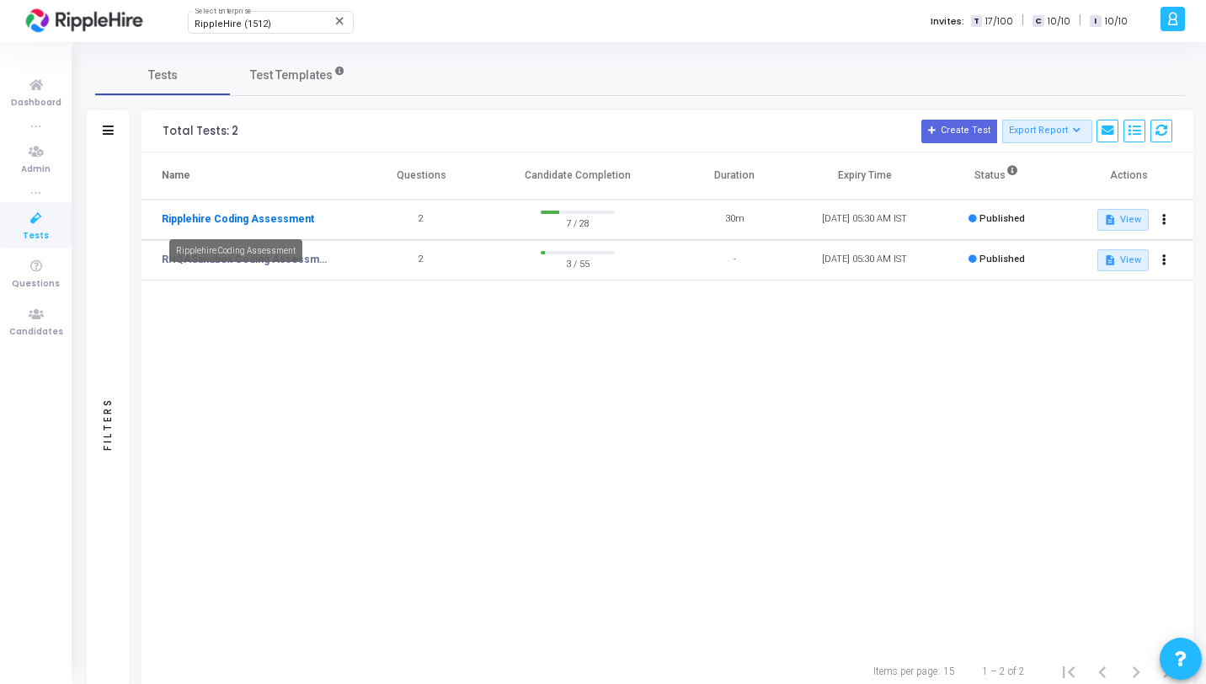
click at [239, 225] on link "Ripplehire Coding Assessment" at bounding box center [238, 218] width 152 height 15
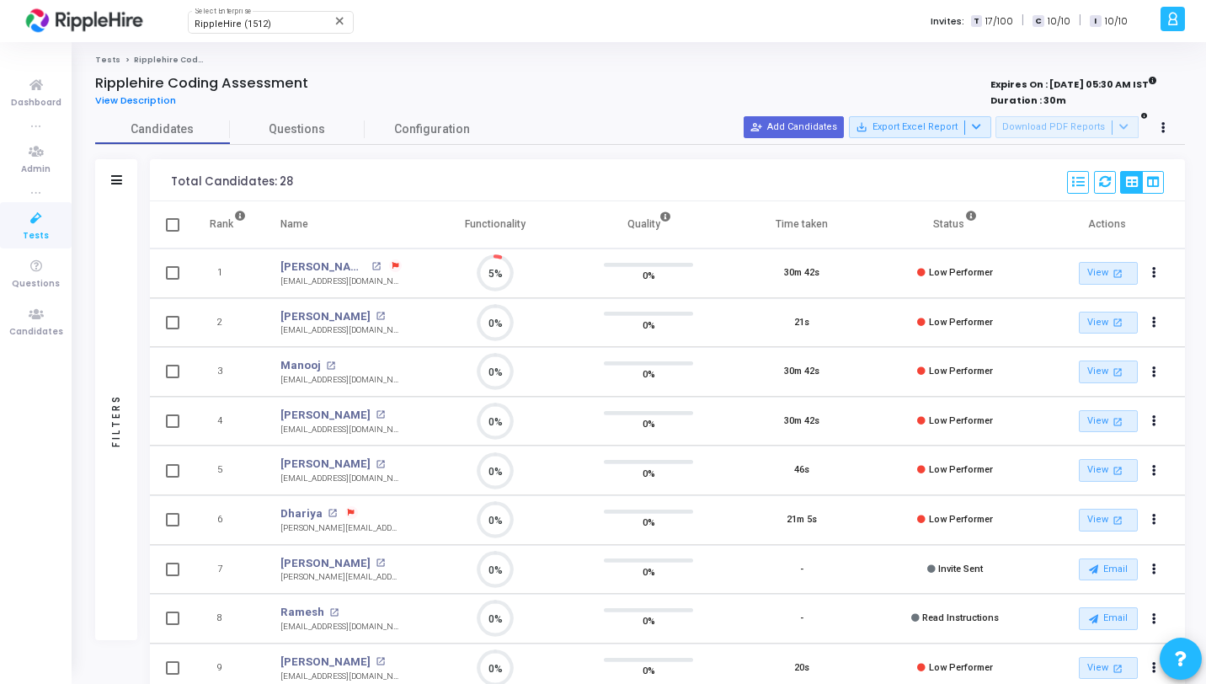
click at [392, 268] on icon at bounding box center [395, 266] width 7 height 7
click at [397, 168] on div at bounding box center [603, 342] width 1206 height 684
